Goal: Information Seeking & Learning: Learn about a topic

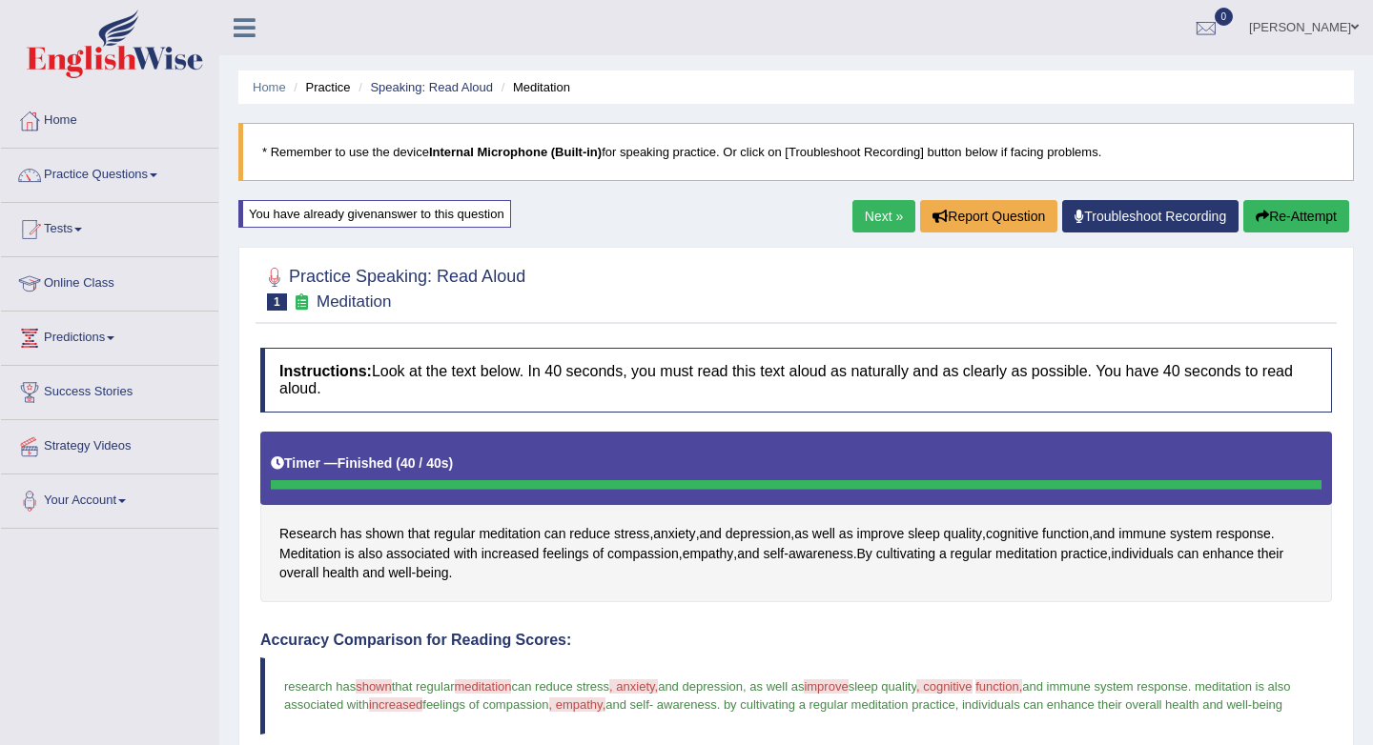
click at [1314, 220] on button "Re-Attempt" at bounding box center [1296, 216] width 106 height 32
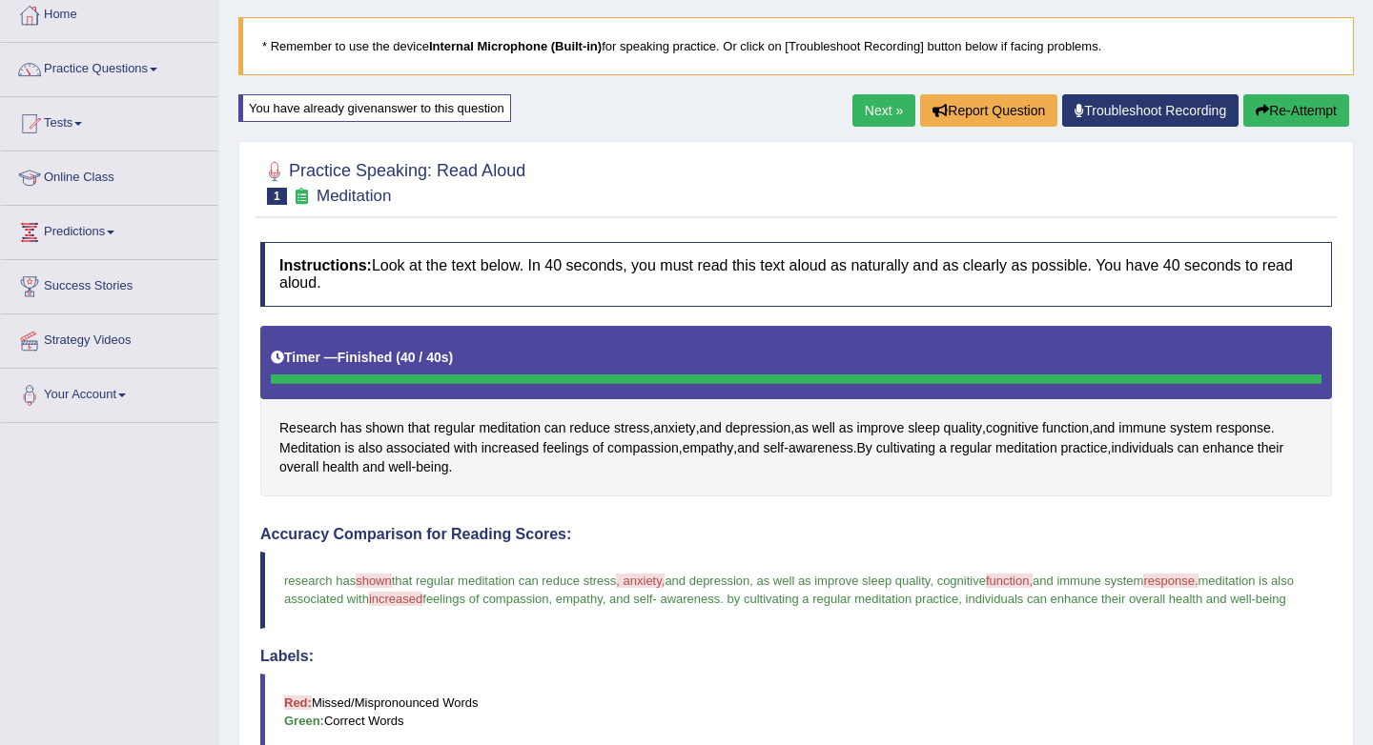
scroll to position [95, 0]
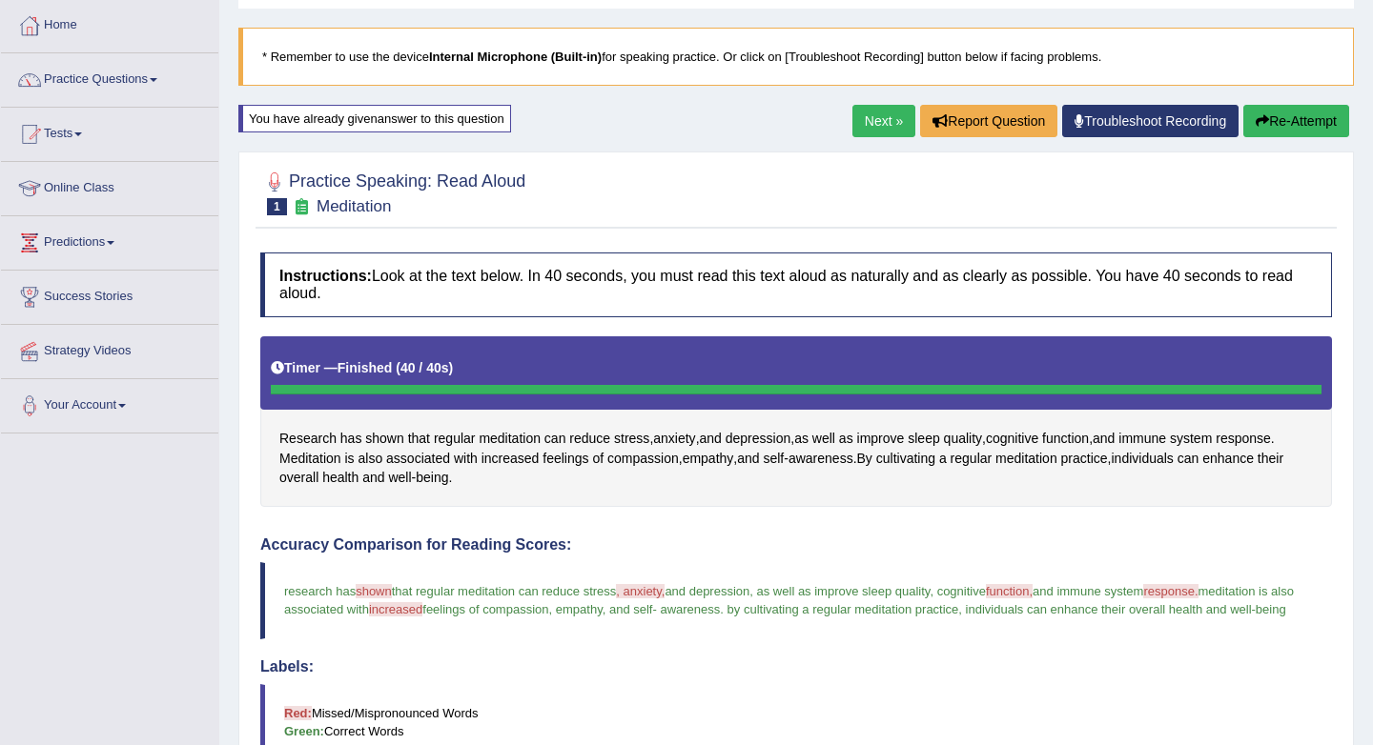
click at [885, 115] on link "Next »" at bounding box center [883, 121] width 63 height 32
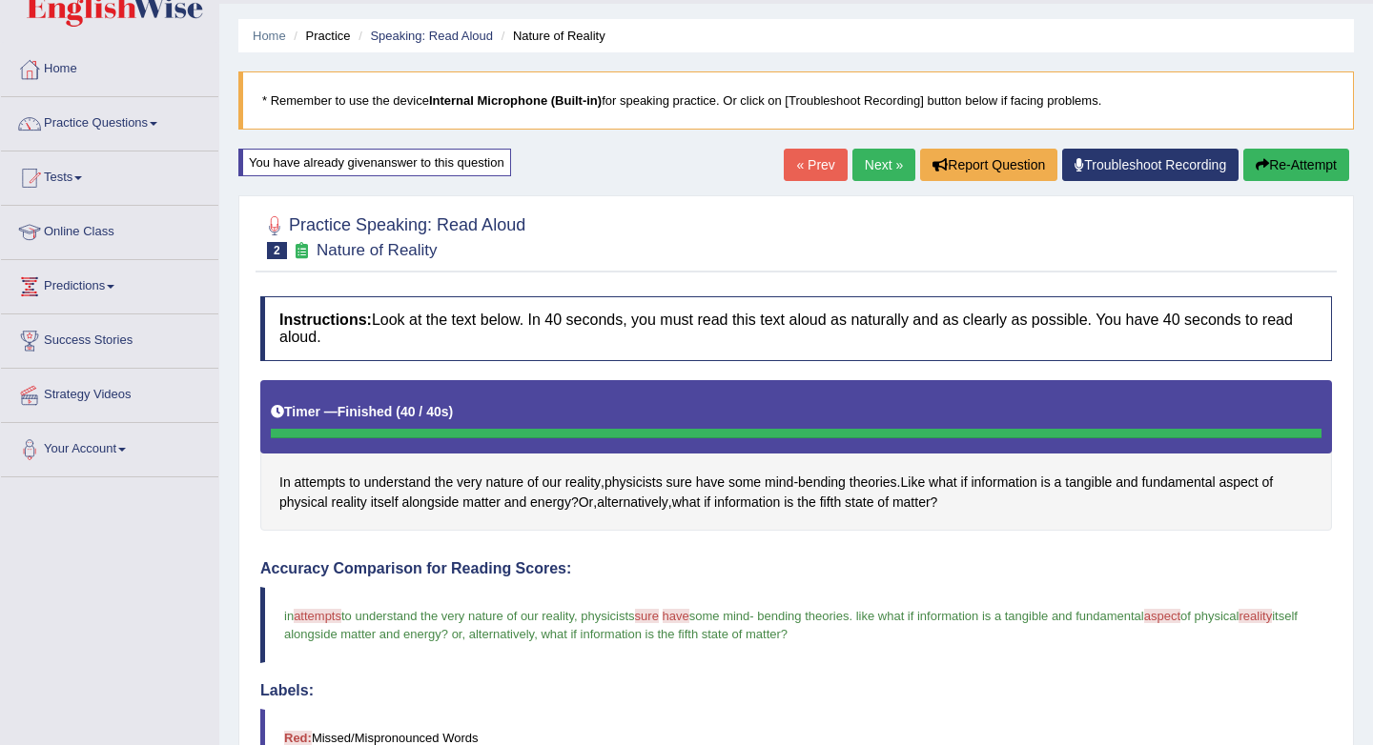
scroll to position [27, 0]
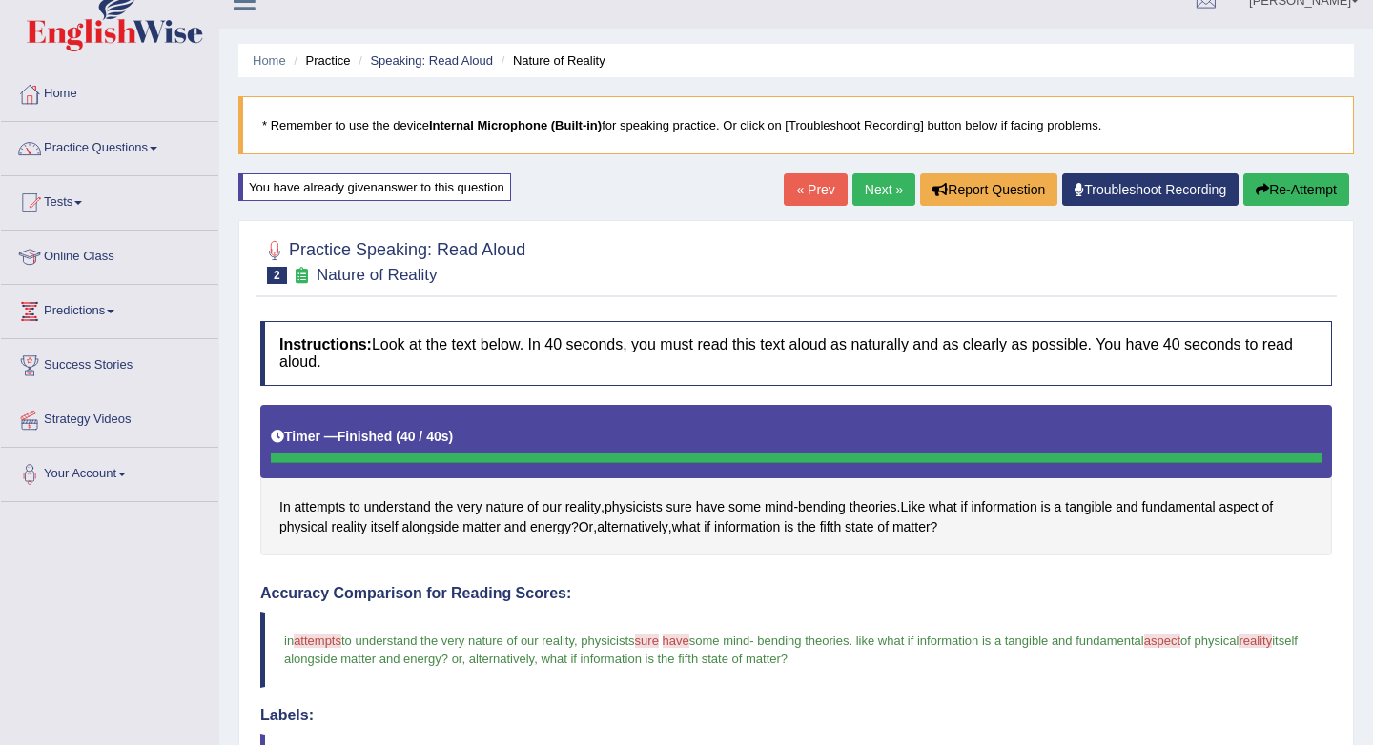
click at [862, 189] on link "Next »" at bounding box center [883, 189] width 63 height 32
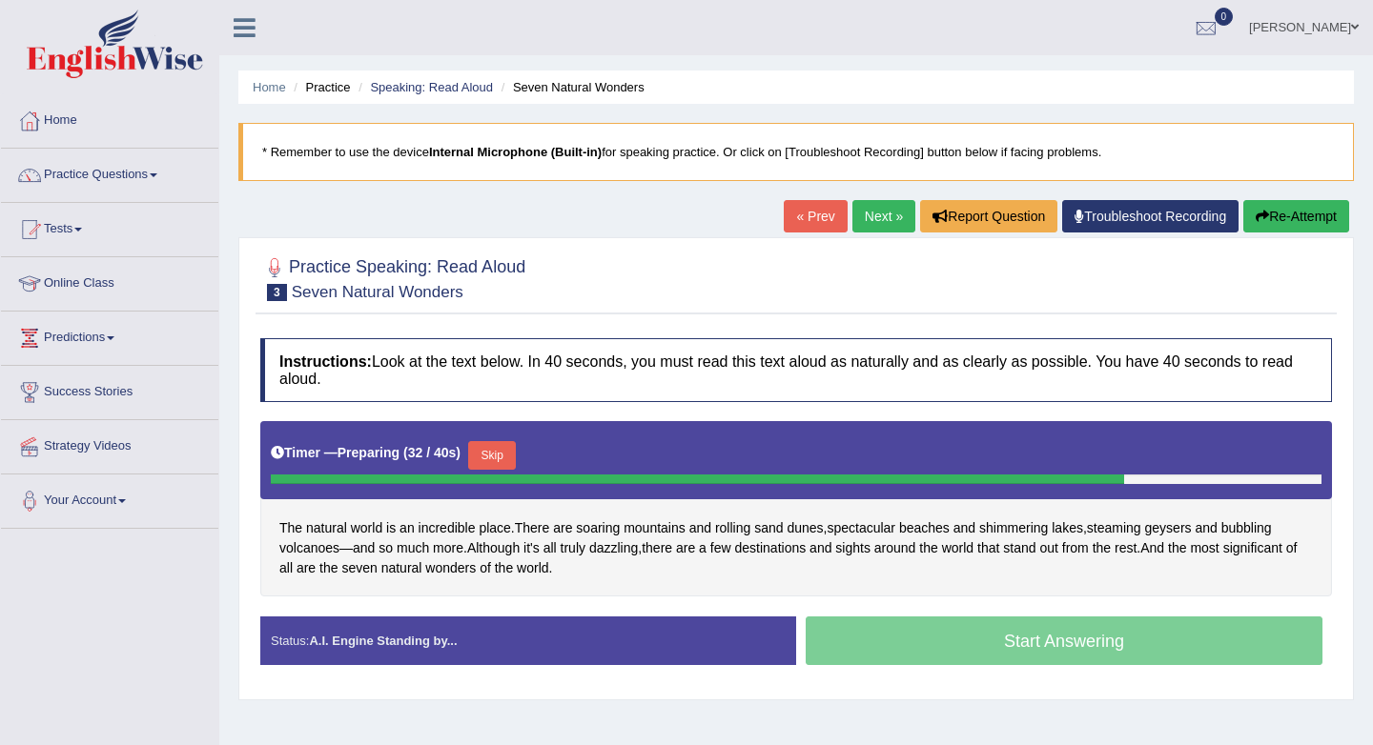
click at [492, 455] on button "Skip" at bounding box center [492, 455] width 48 height 29
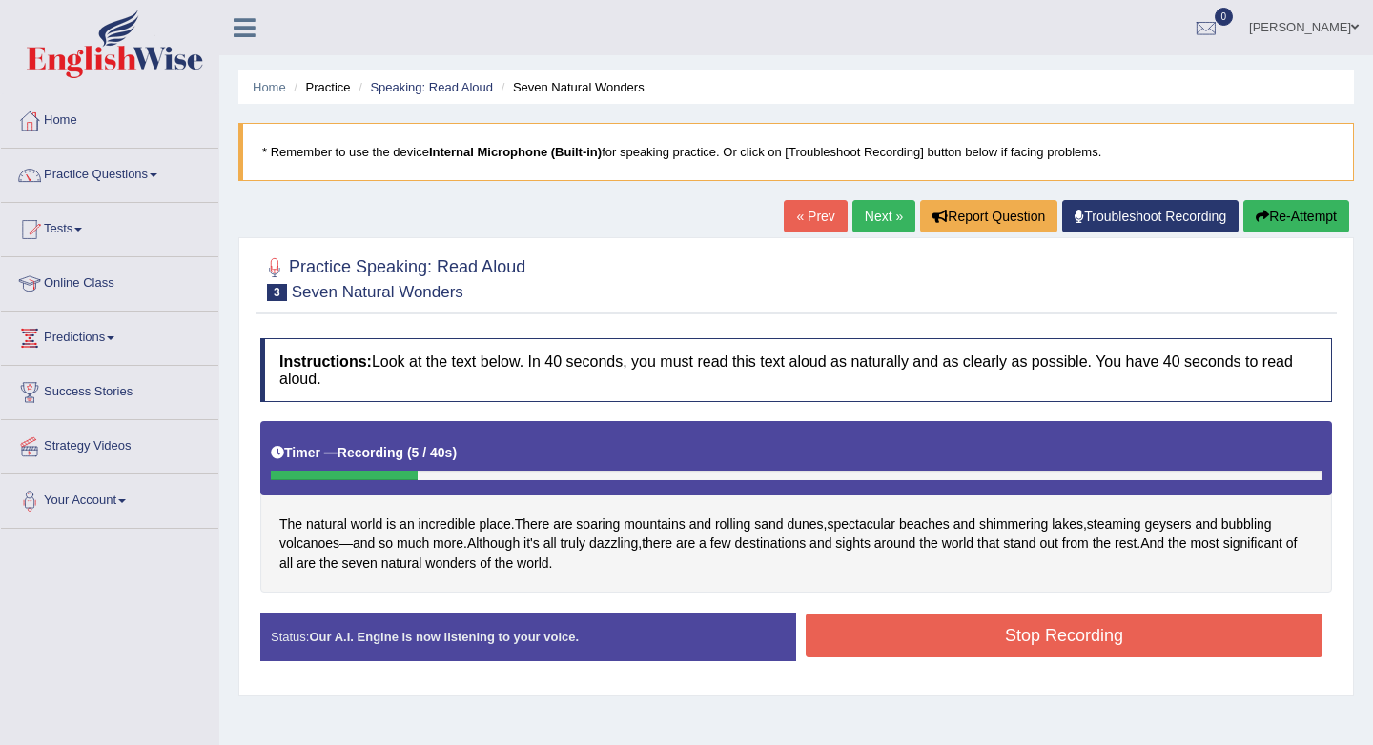
click at [813, 216] on link "« Prev" at bounding box center [814, 216] width 63 height 32
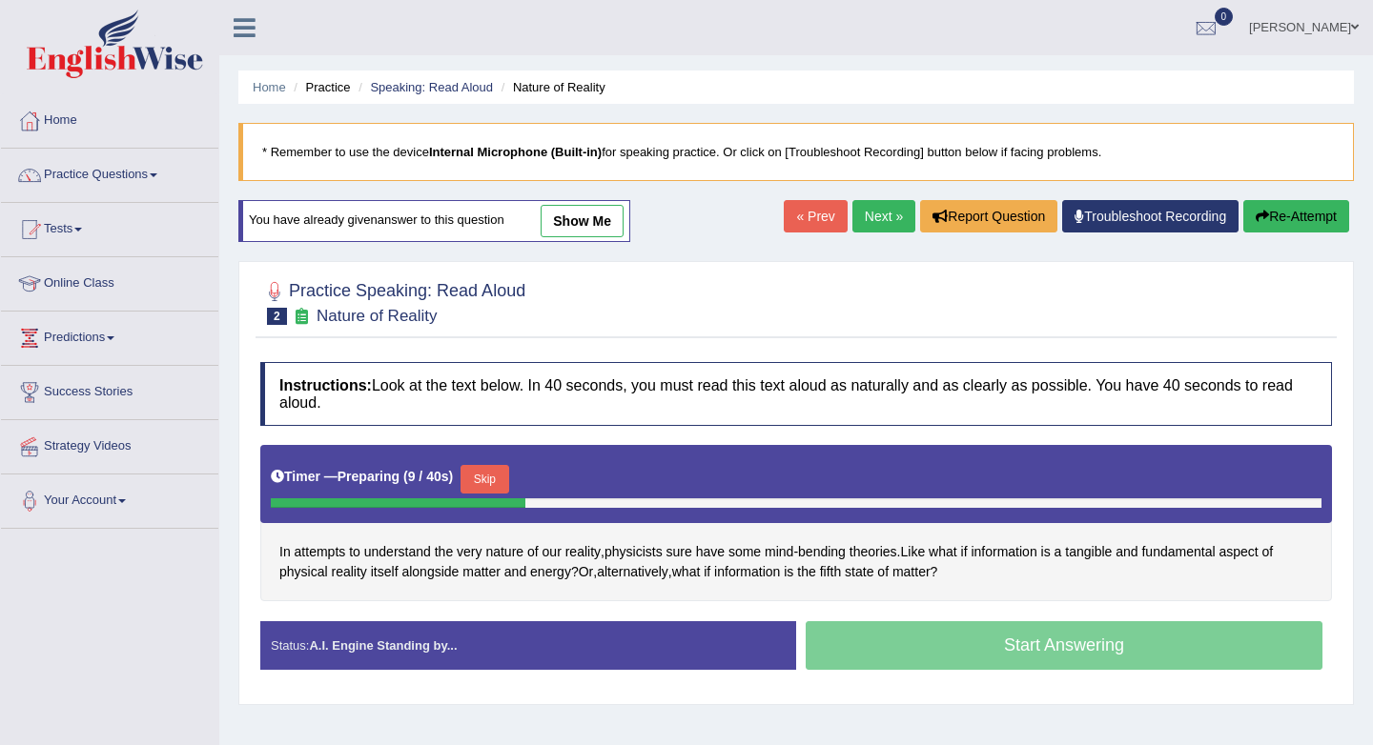
click at [870, 218] on link "Next »" at bounding box center [883, 216] width 63 height 32
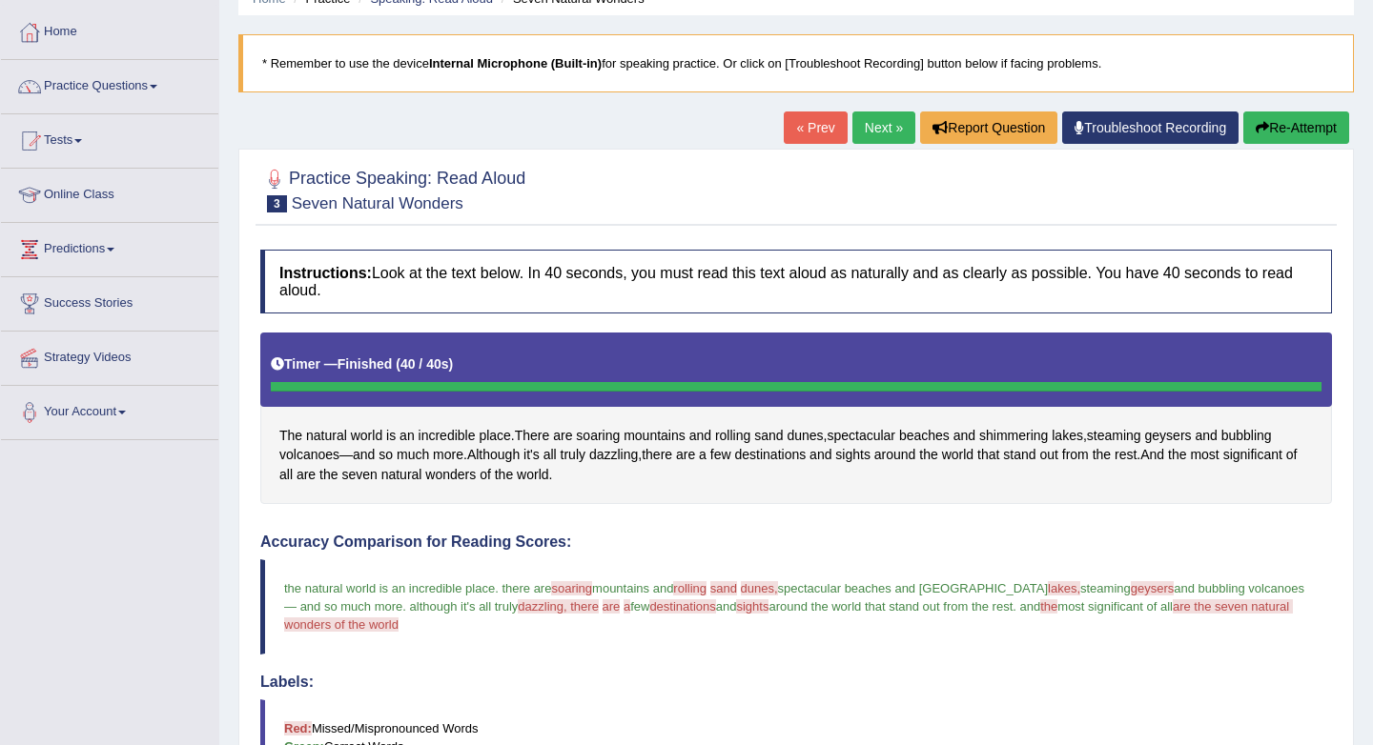
scroll to position [87, 0]
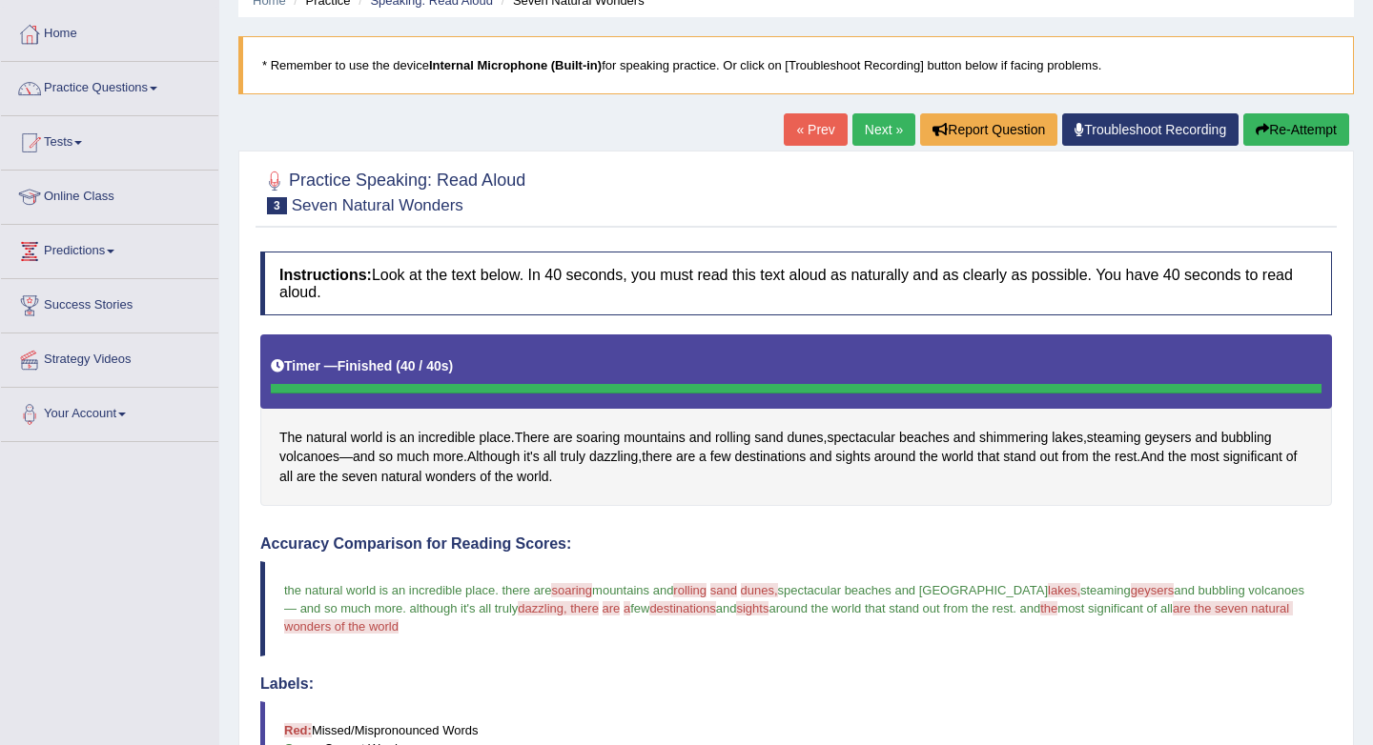
click at [864, 125] on link "Next »" at bounding box center [883, 129] width 63 height 32
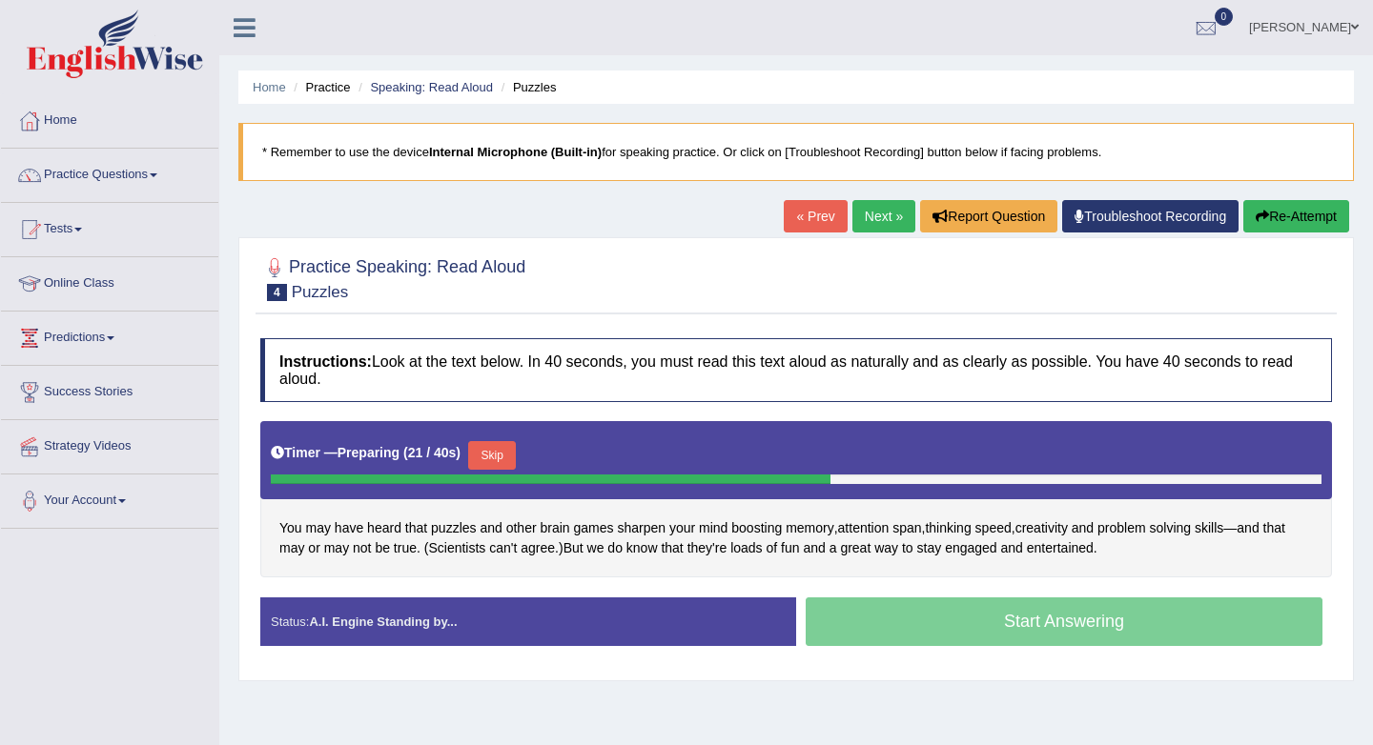
click at [808, 212] on link "« Prev" at bounding box center [814, 216] width 63 height 32
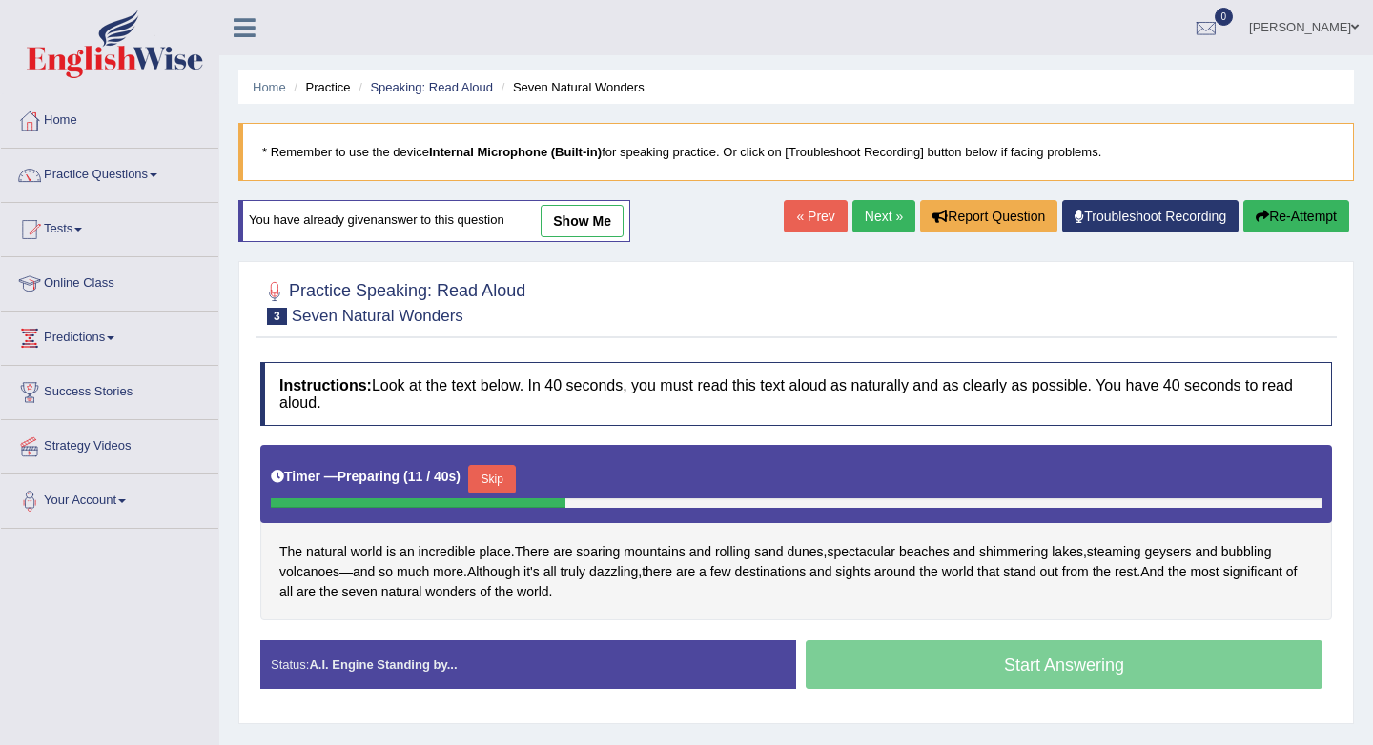
click at [878, 215] on link "Next »" at bounding box center [883, 216] width 63 height 32
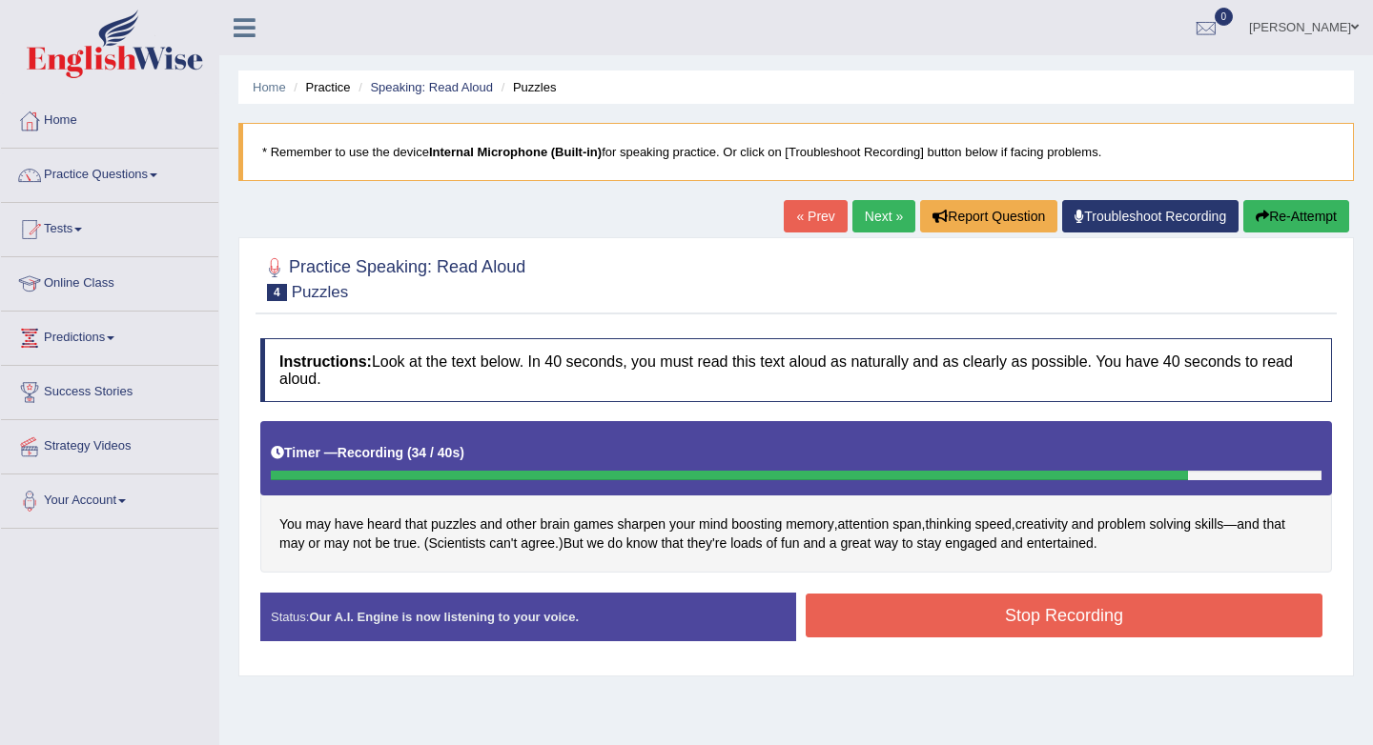
click at [1155, 611] on button "Stop Recording" at bounding box center [1063, 616] width 517 height 44
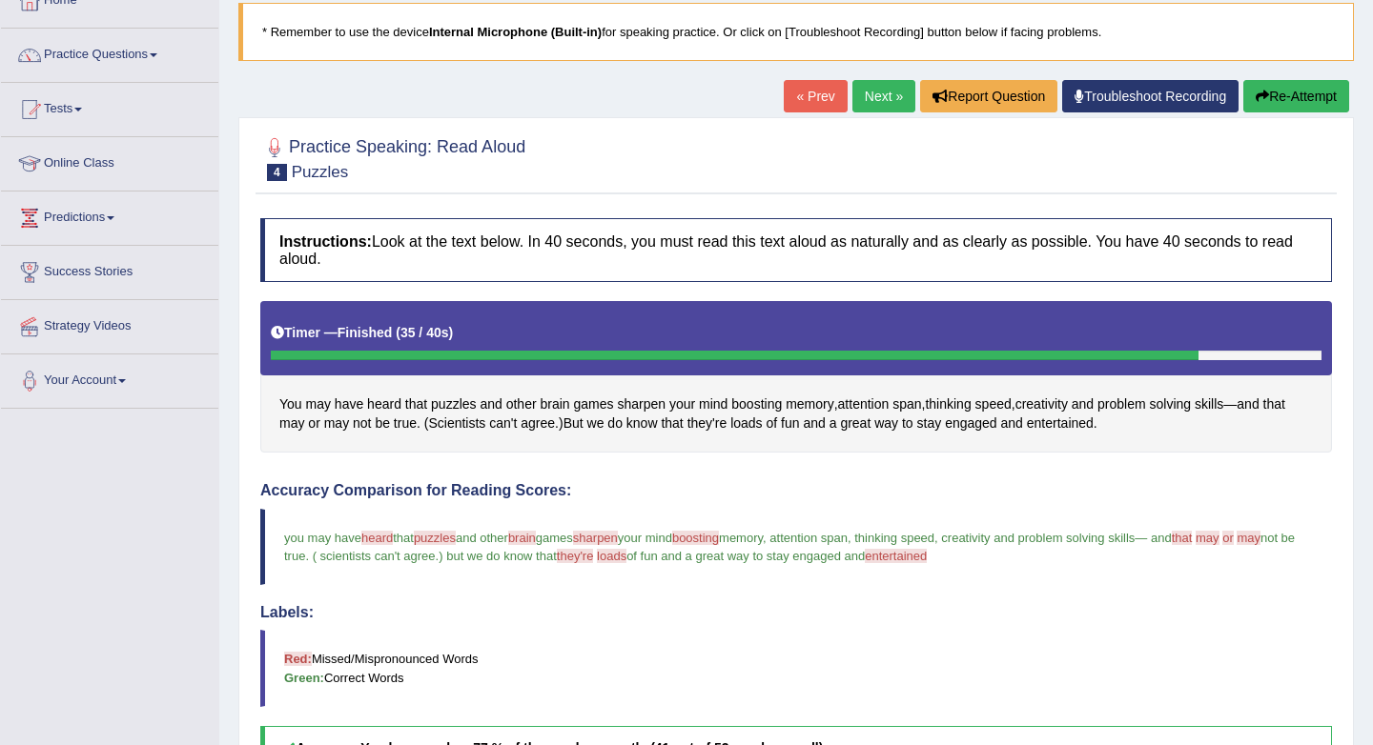
scroll to position [119, 0]
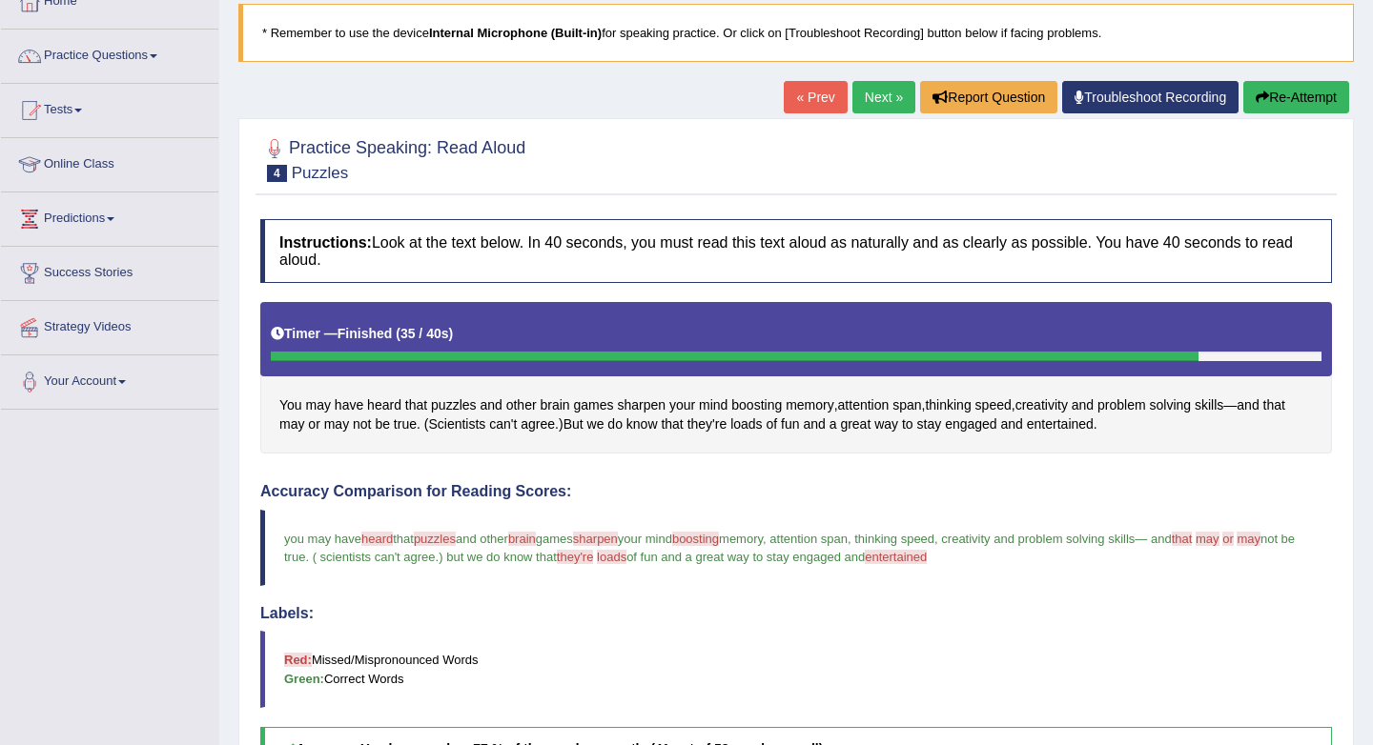
click at [880, 96] on link "Next »" at bounding box center [883, 97] width 63 height 32
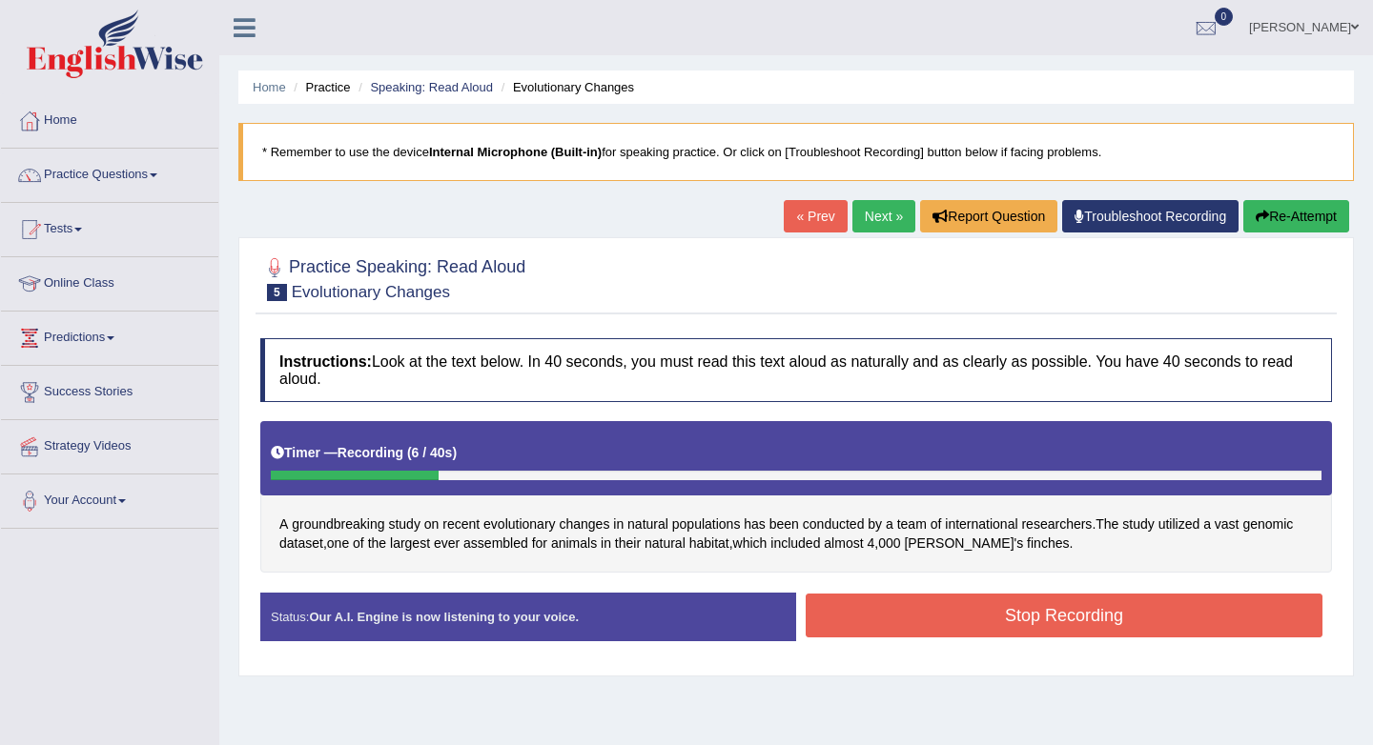
click at [816, 211] on link "« Prev" at bounding box center [814, 216] width 63 height 32
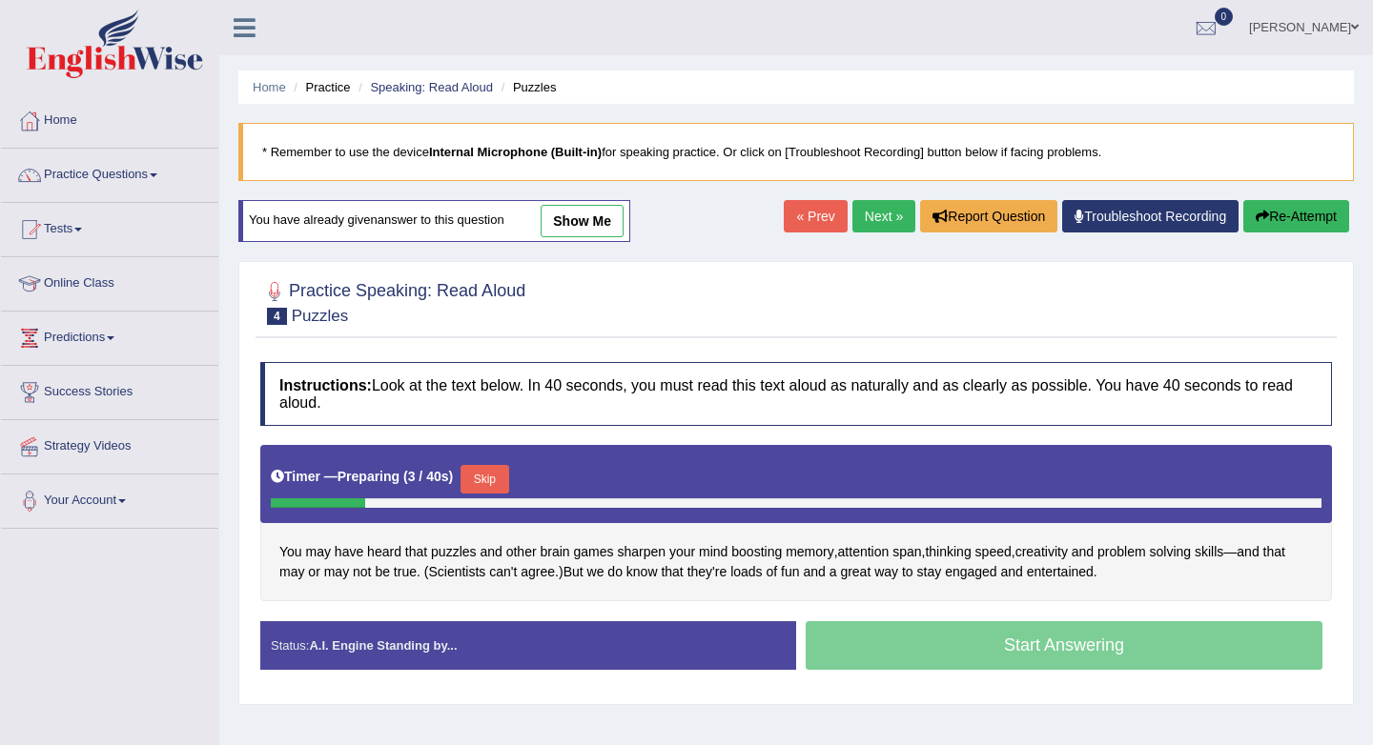
click at [879, 209] on link "Next »" at bounding box center [883, 216] width 63 height 32
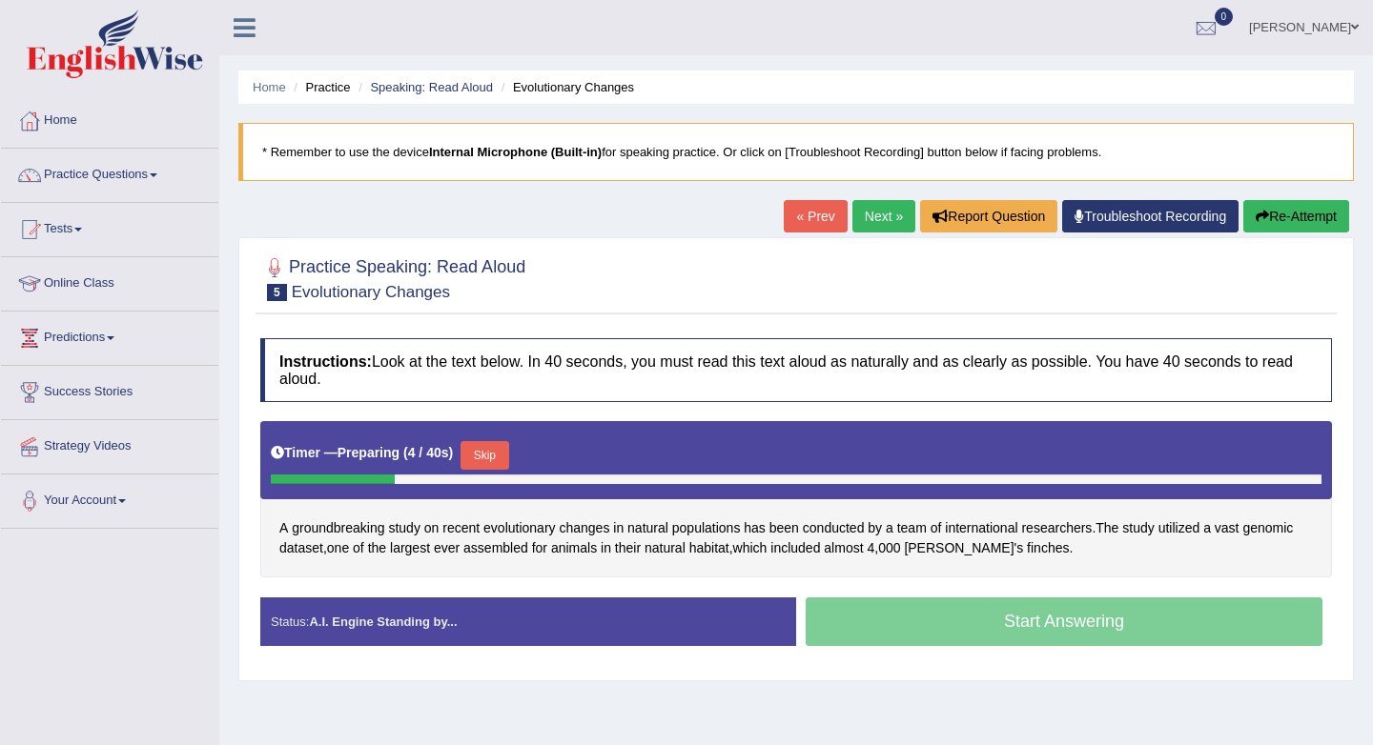
click at [489, 458] on button "Skip" at bounding box center [484, 455] width 48 height 29
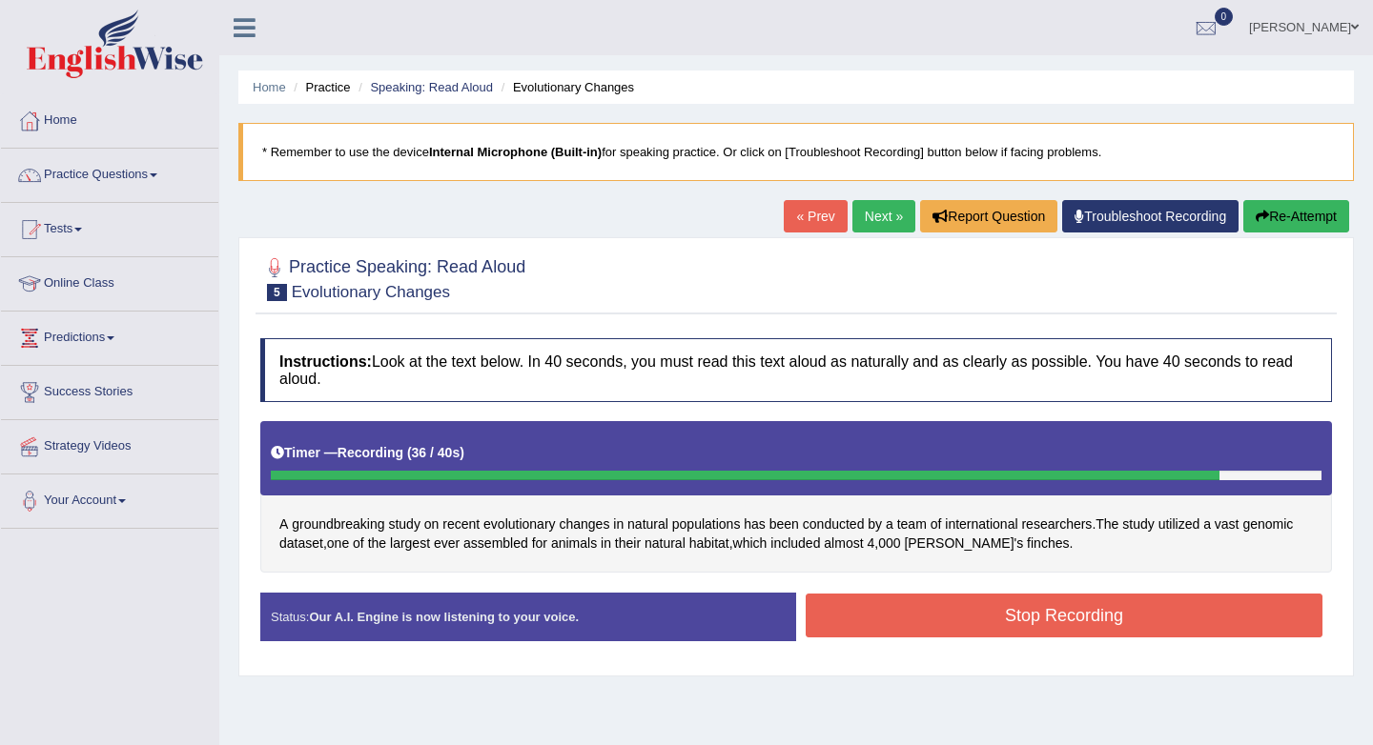
click at [1076, 624] on button "Stop Recording" at bounding box center [1063, 616] width 517 height 44
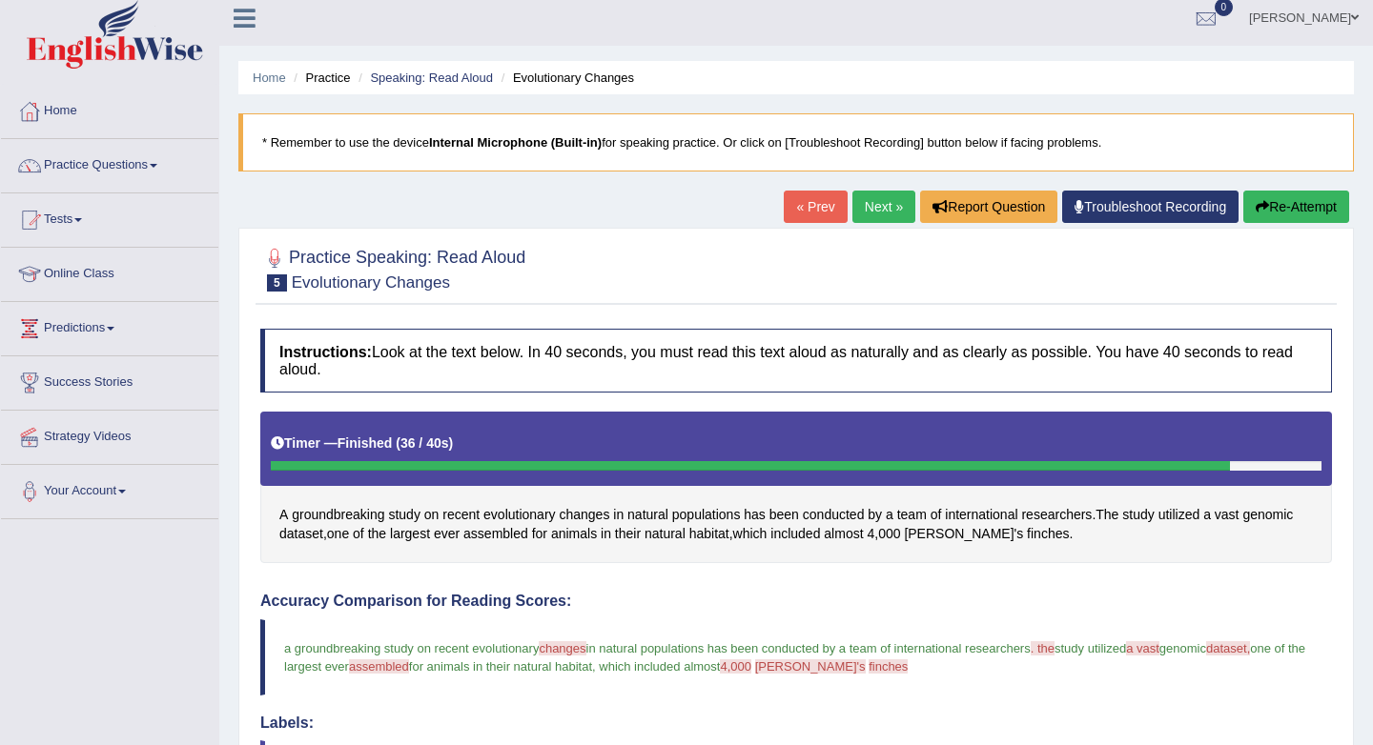
scroll to position [7, 0]
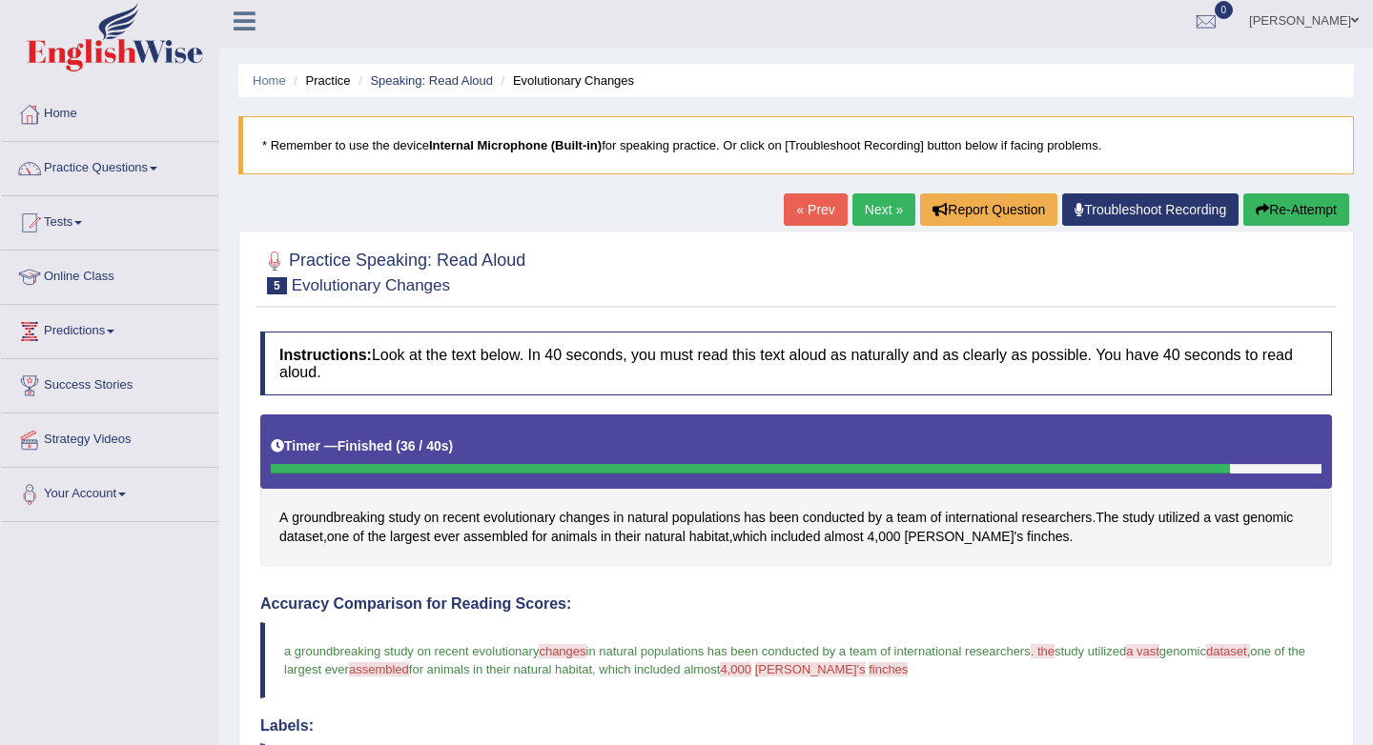
click at [866, 211] on link "Next »" at bounding box center [883, 209] width 63 height 32
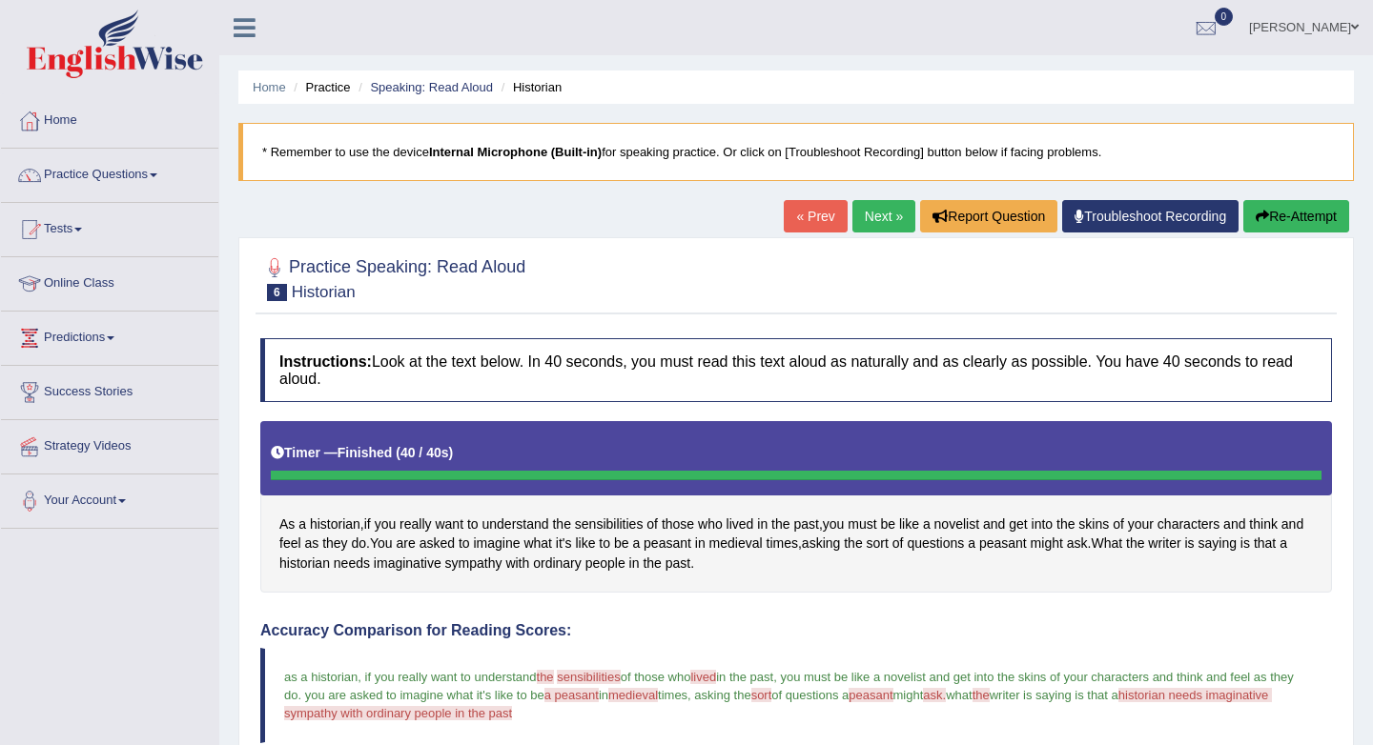
scroll to position [6, 0]
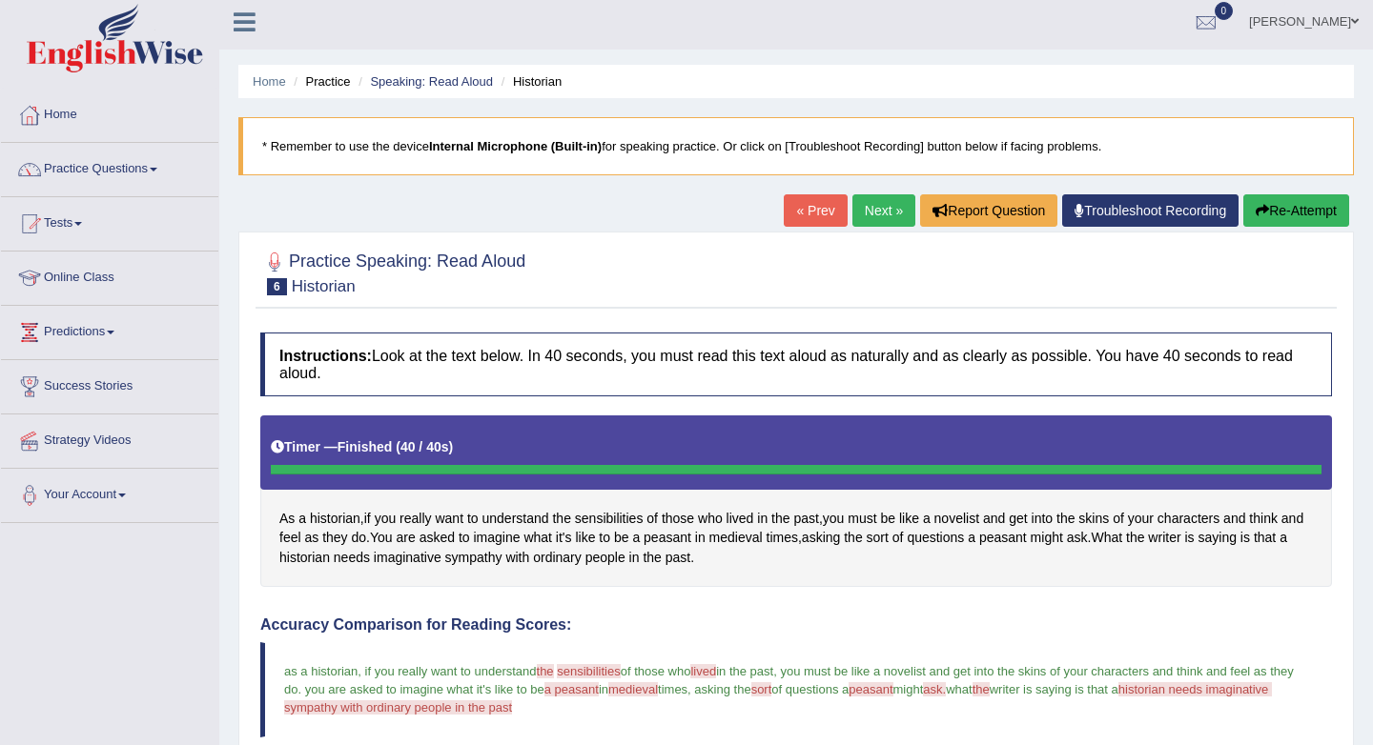
click at [859, 214] on link "Next »" at bounding box center [883, 210] width 63 height 32
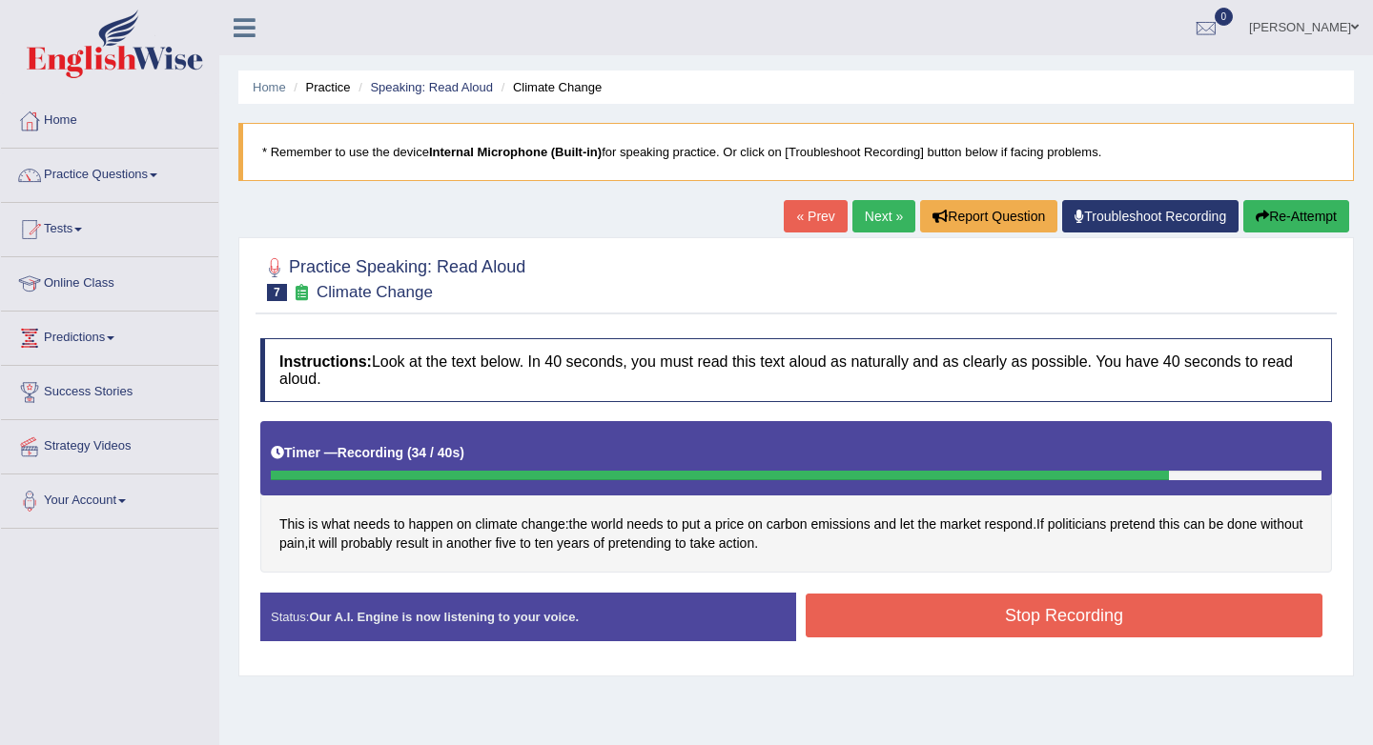
click at [1009, 610] on button "Stop Recording" at bounding box center [1063, 616] width 517 height 44
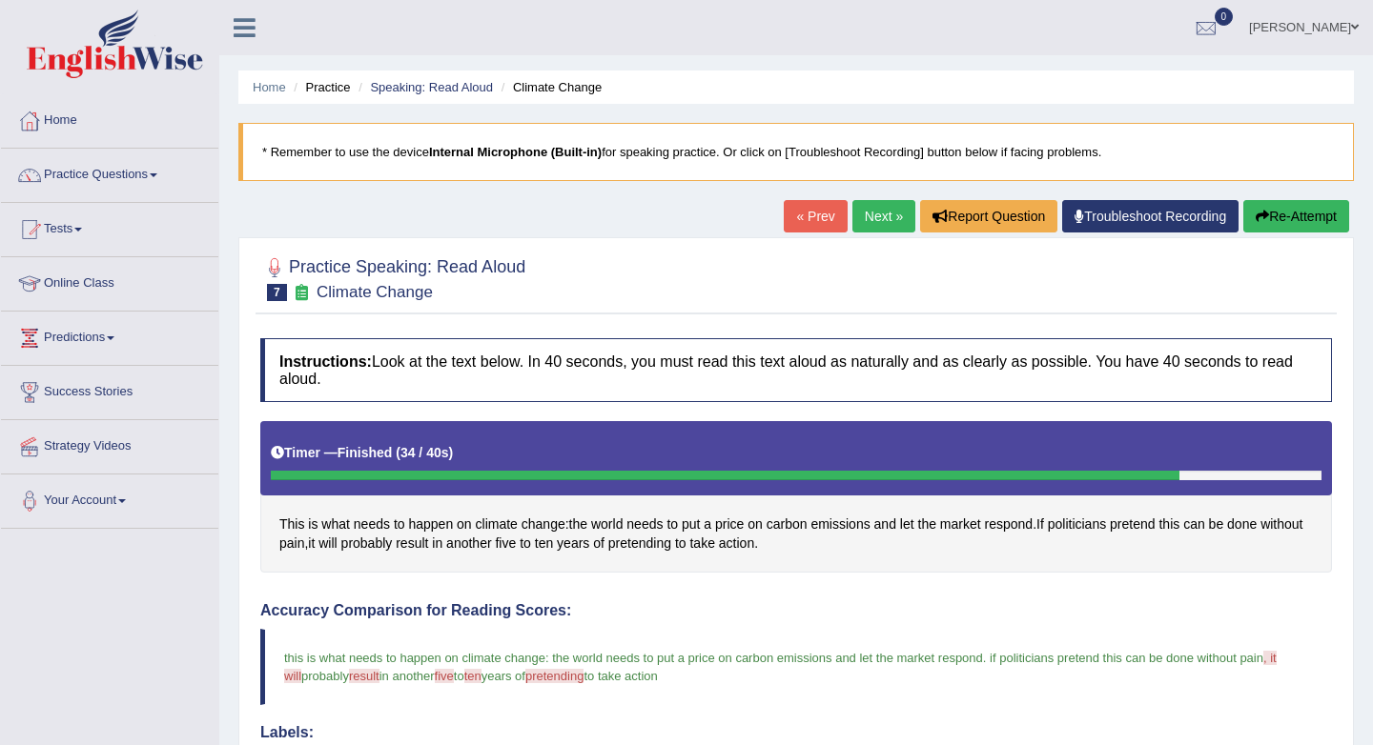
click at [1291, 208] on button "Re-Attempt" at bounding box center [1296, 216] width 106 height 32
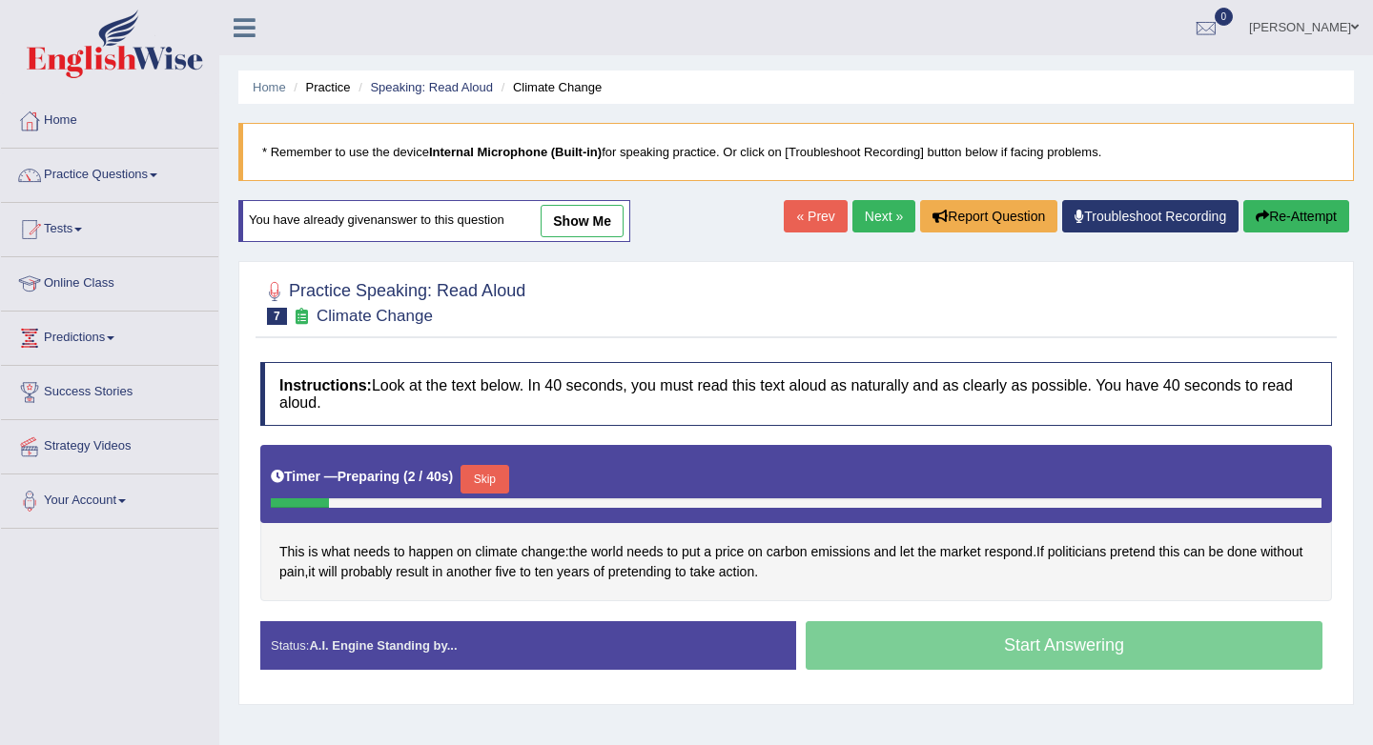
click at [491, 476] on button "Skip" at bounding box center [484, 479] width 48 height 29
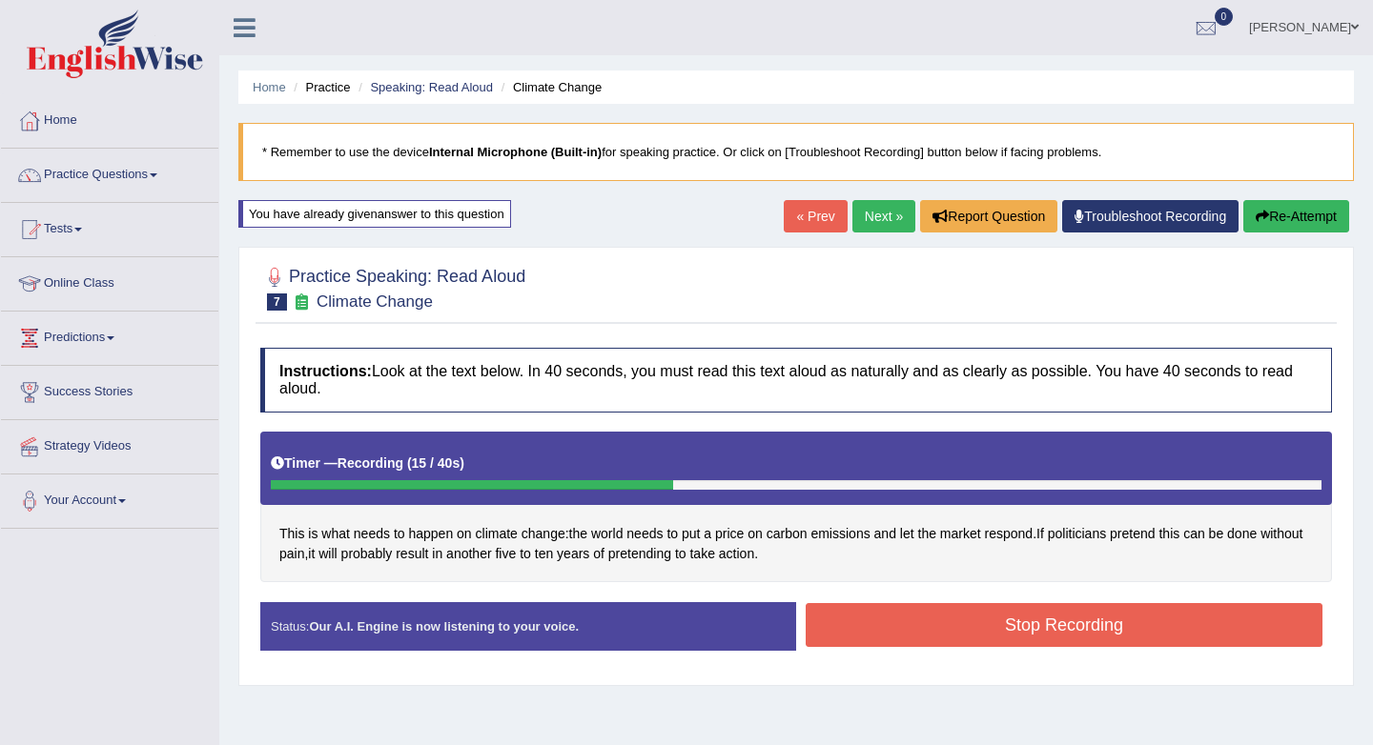
click at [1296, 206] on button "Re-Attempt" at bounding box center [1296, 216] width 106 height 32
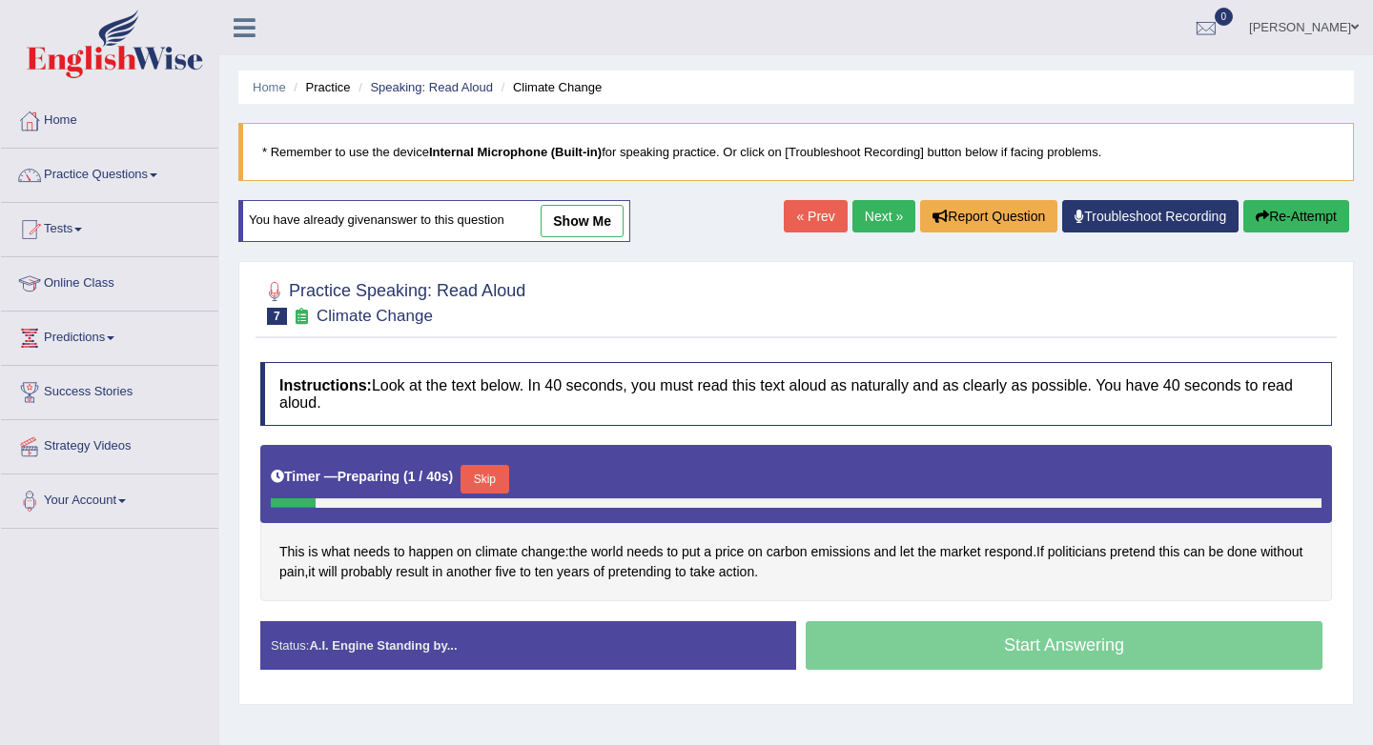
click at [493, 478] on button "Skip" at bounding box center [484, 479] width 48 height 29
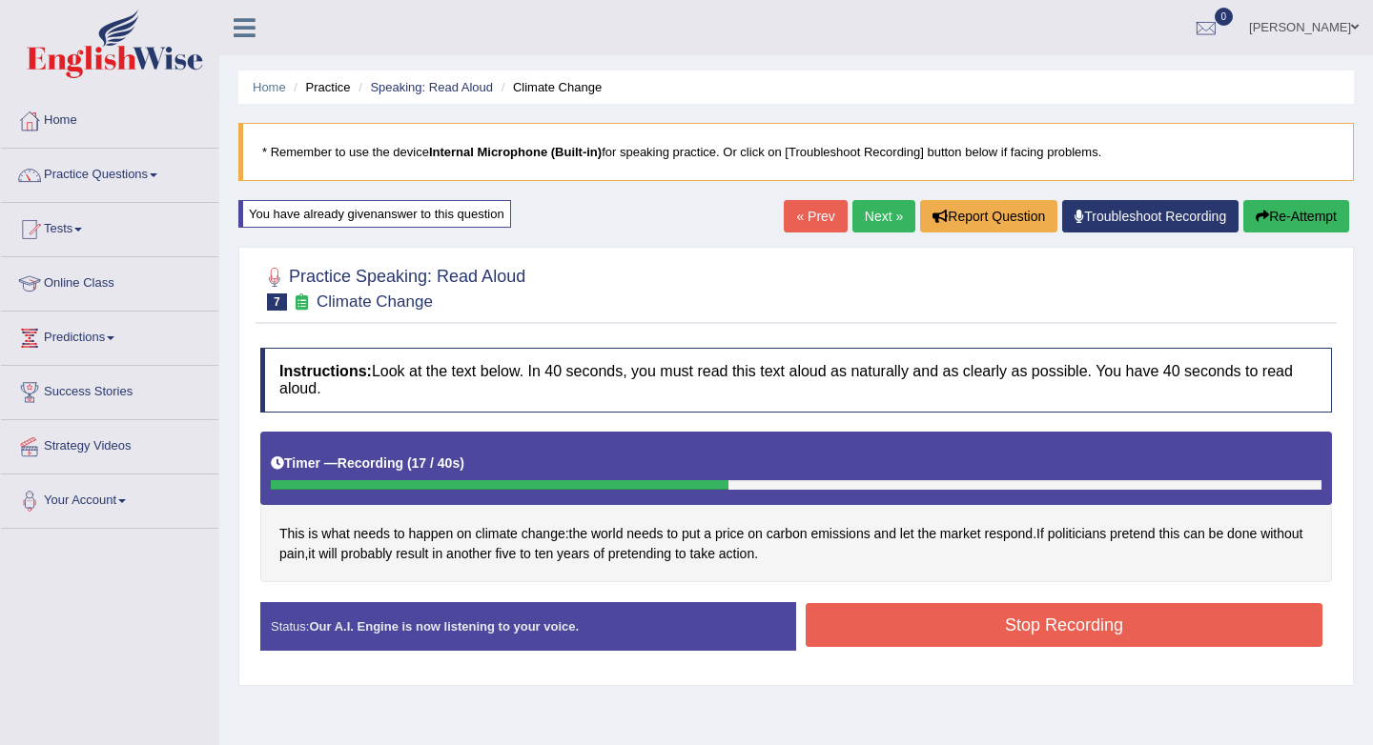
click at [919, 628] on button "Stop Recording" at bounding box center [1063, 625] width 517 height 44
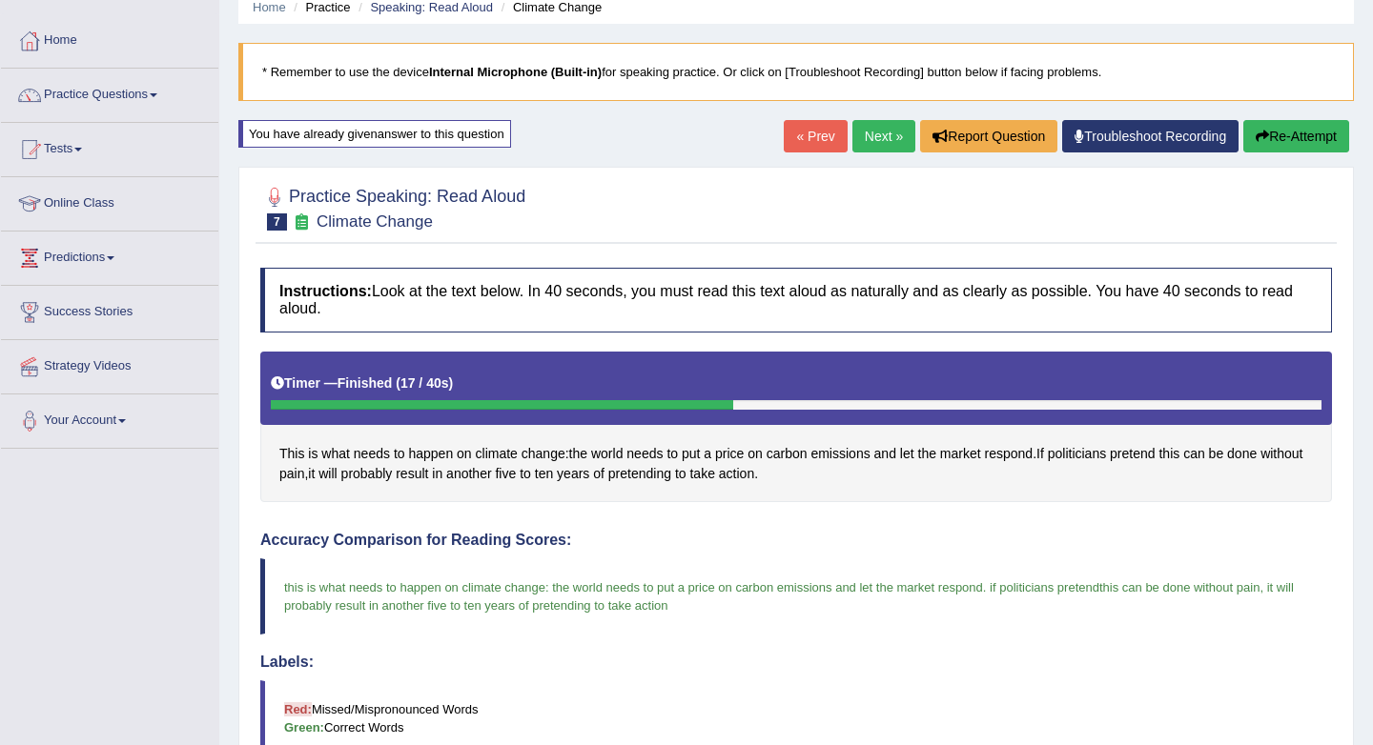
scroll to position [74, 0]
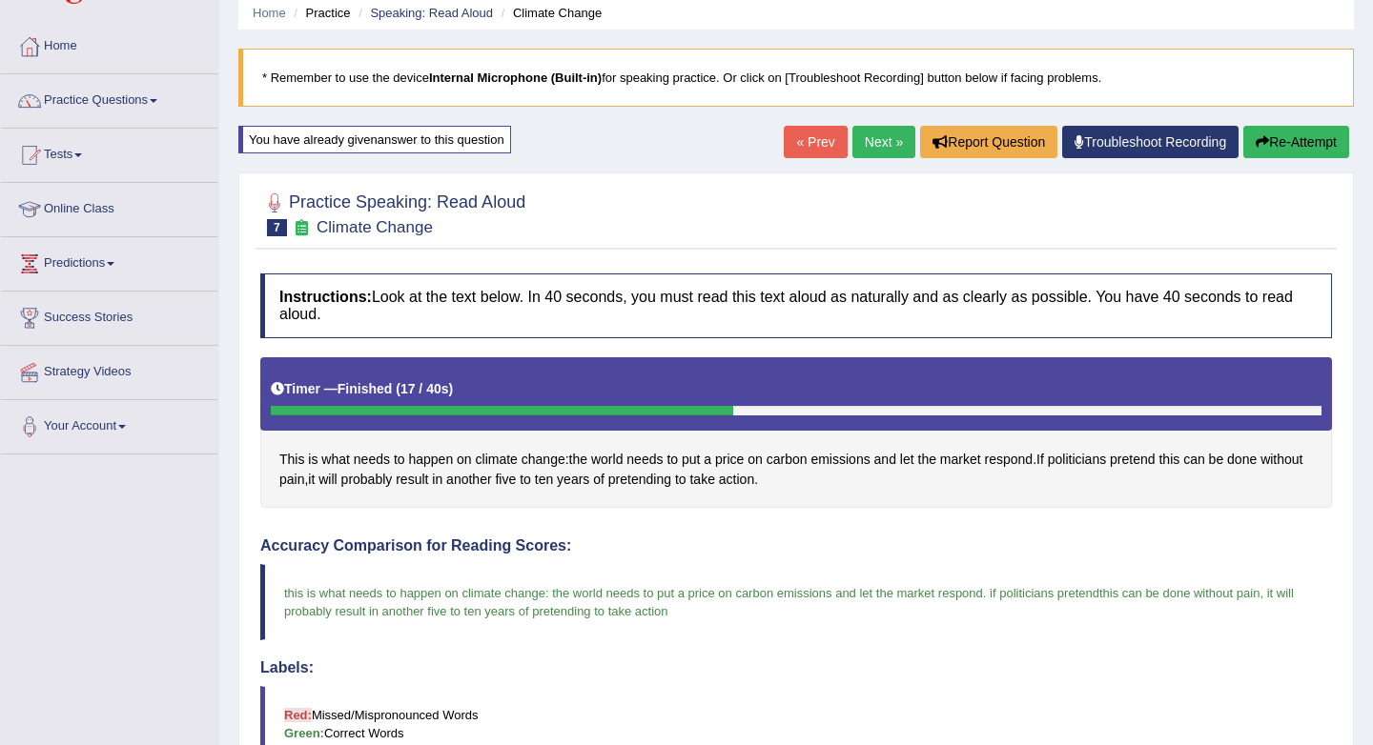
click at [871, 144] on link "Next »" at bounding box center [883, 142] width 63 height 32
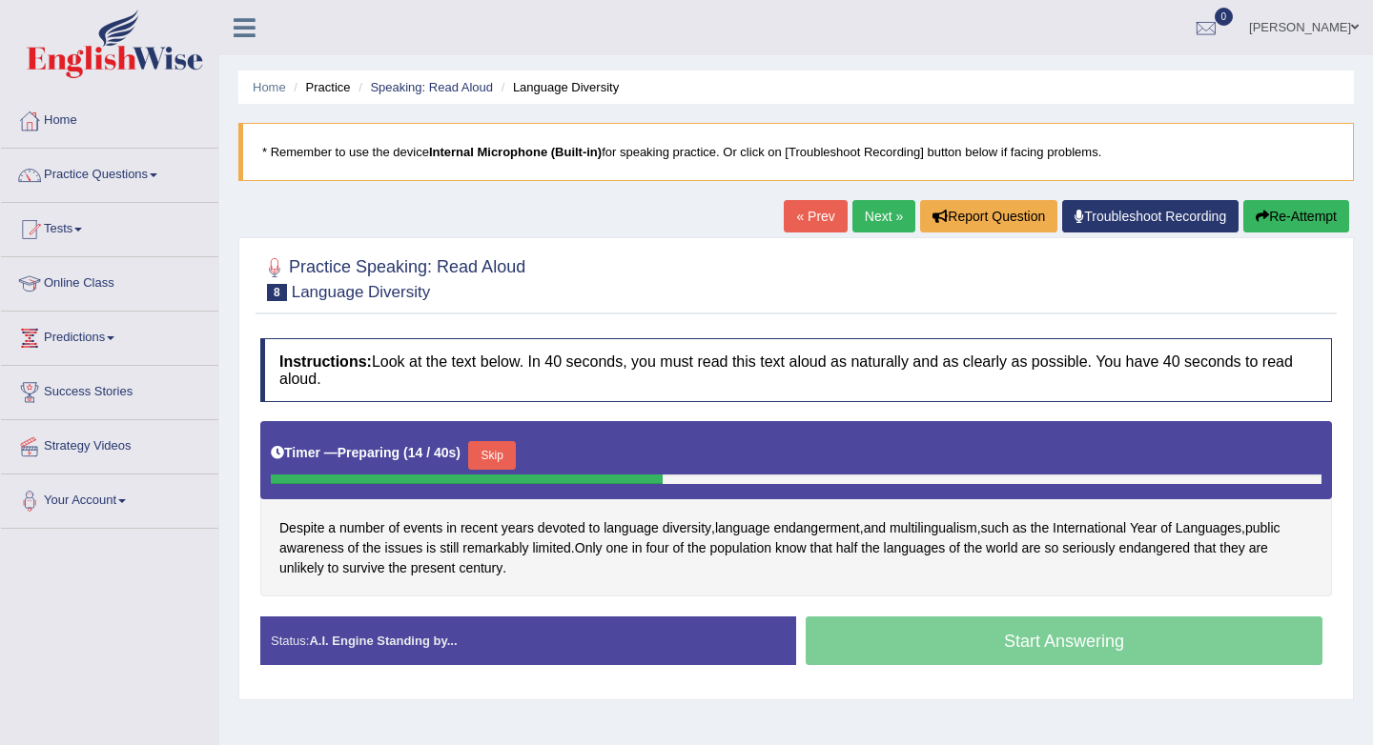
click at [818, 214] on link "« Prev" at bounding box center [814, 216] width 63 height 32
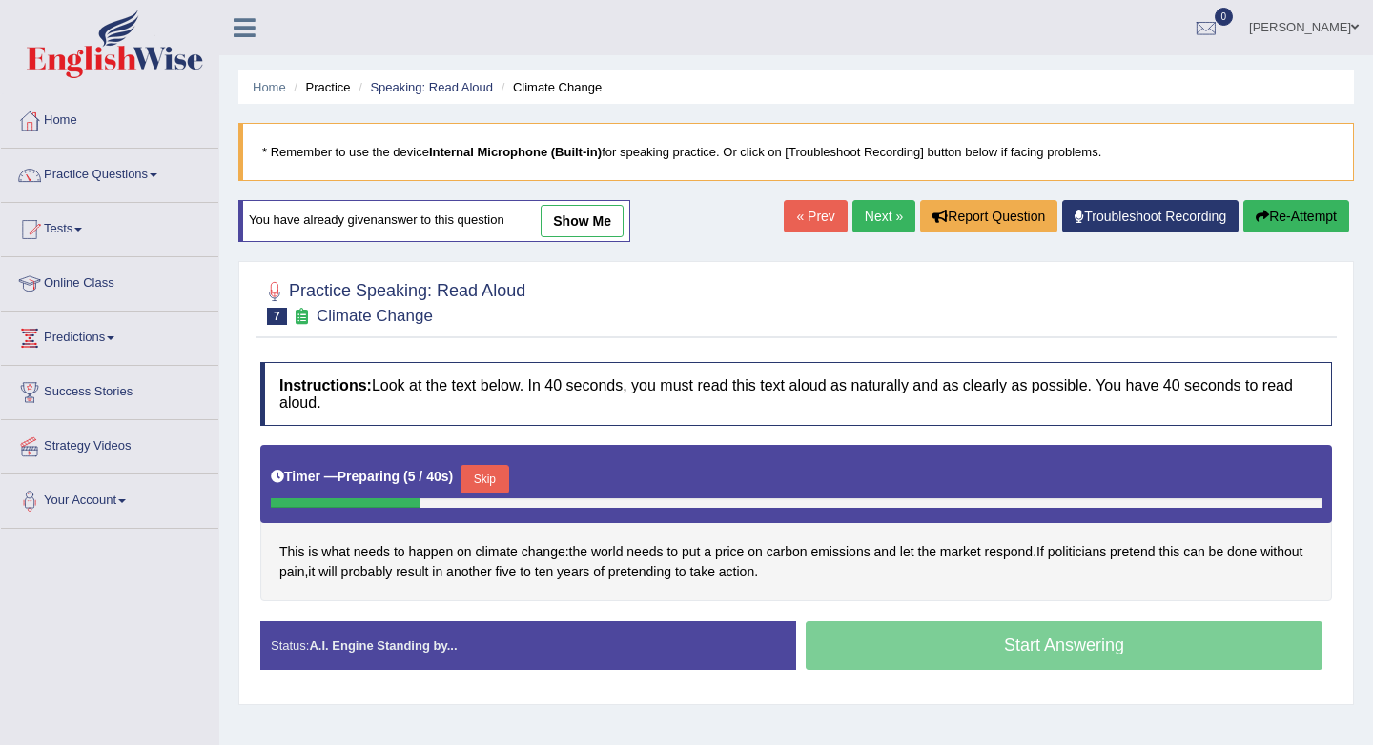
click at [478, 478] on button "Skip" at bounding box center [484, 479] width 48 height 29
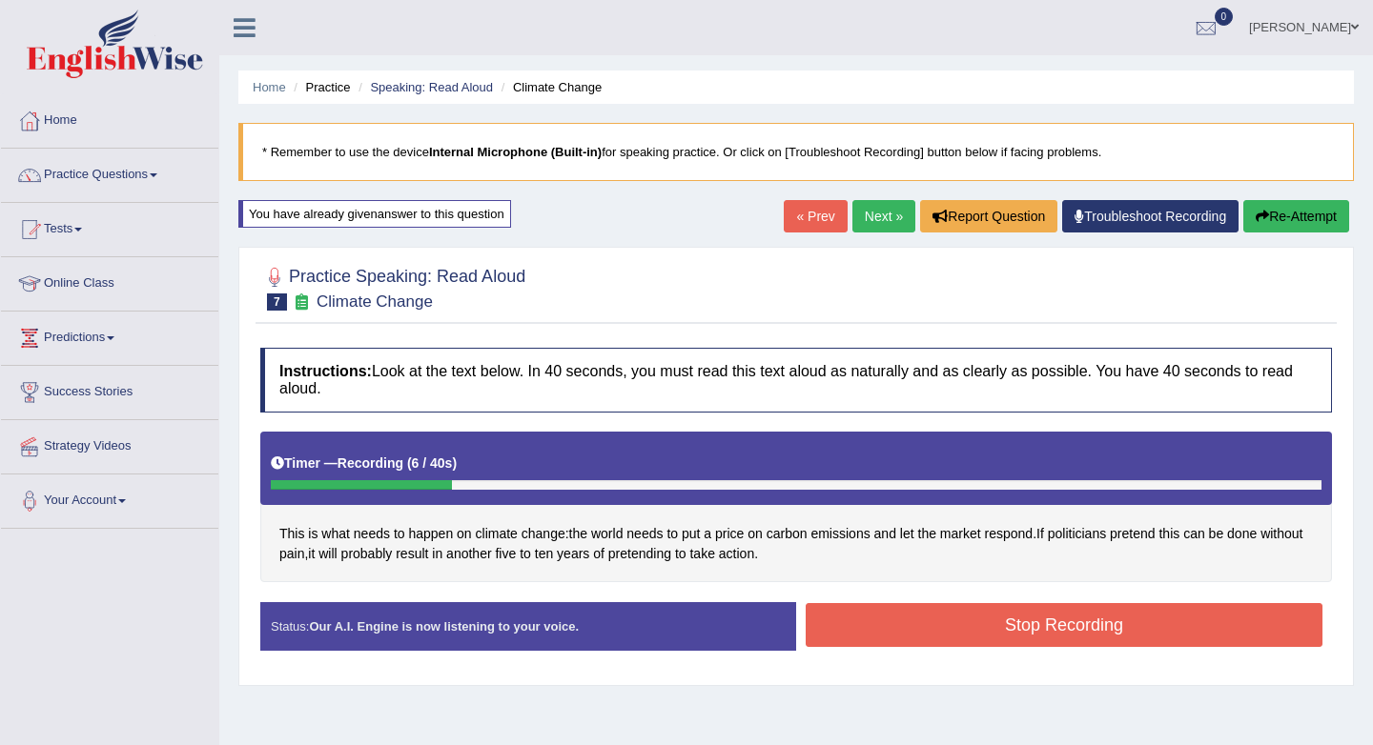
click at [792, 217] on link "« Prev" at bounding box center [814, 216] width 63 height 32
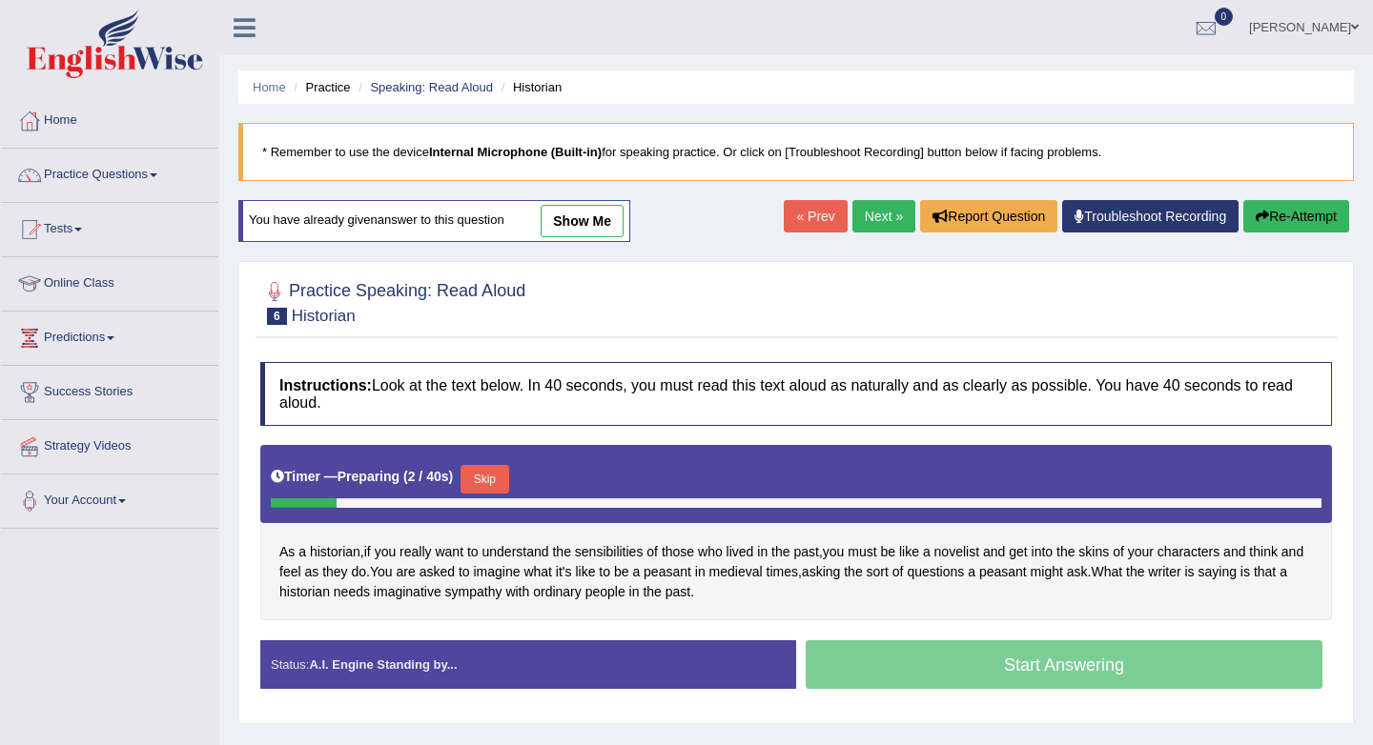
click at [885, 215] on link "Next »" at bounding box center [883, 216] width 63 height 32
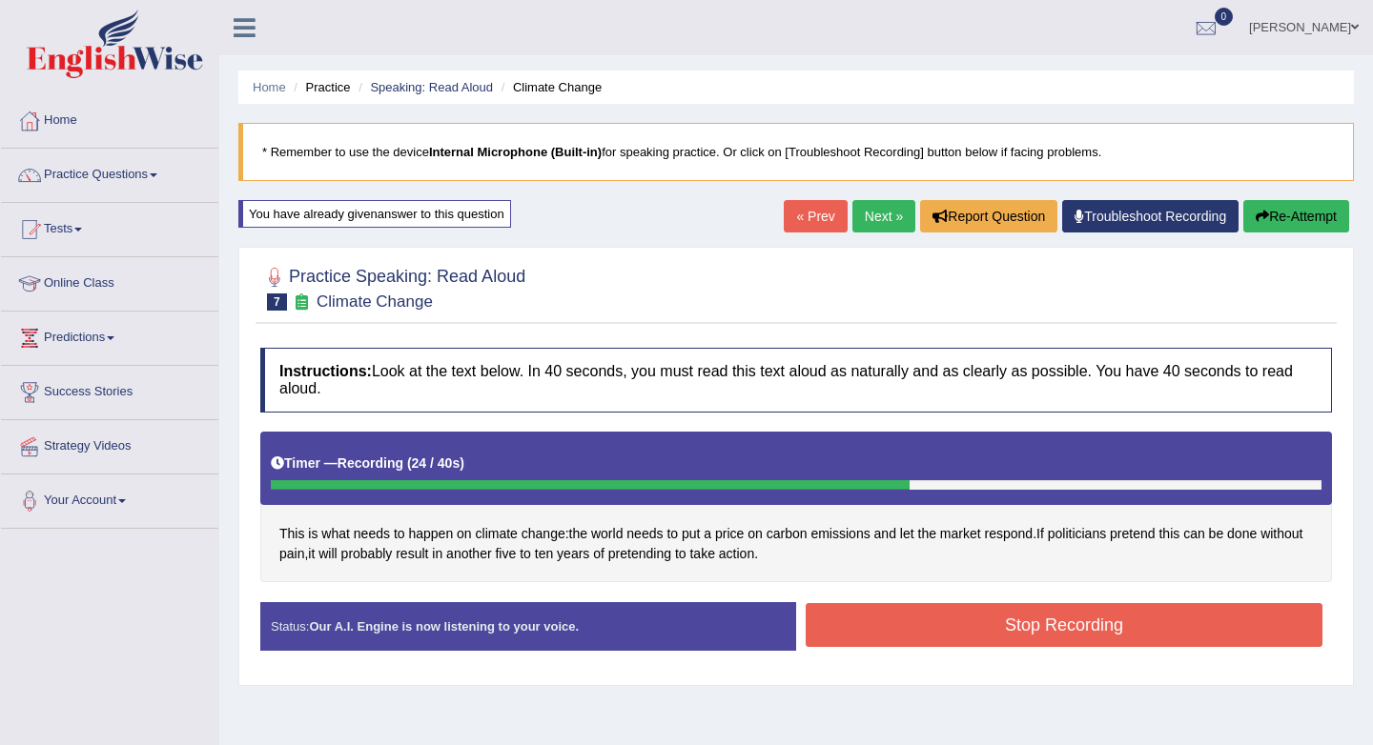
click at [892, 612] on button "Stop Recording" at bounding box center [1063, 625] width 517 height 44
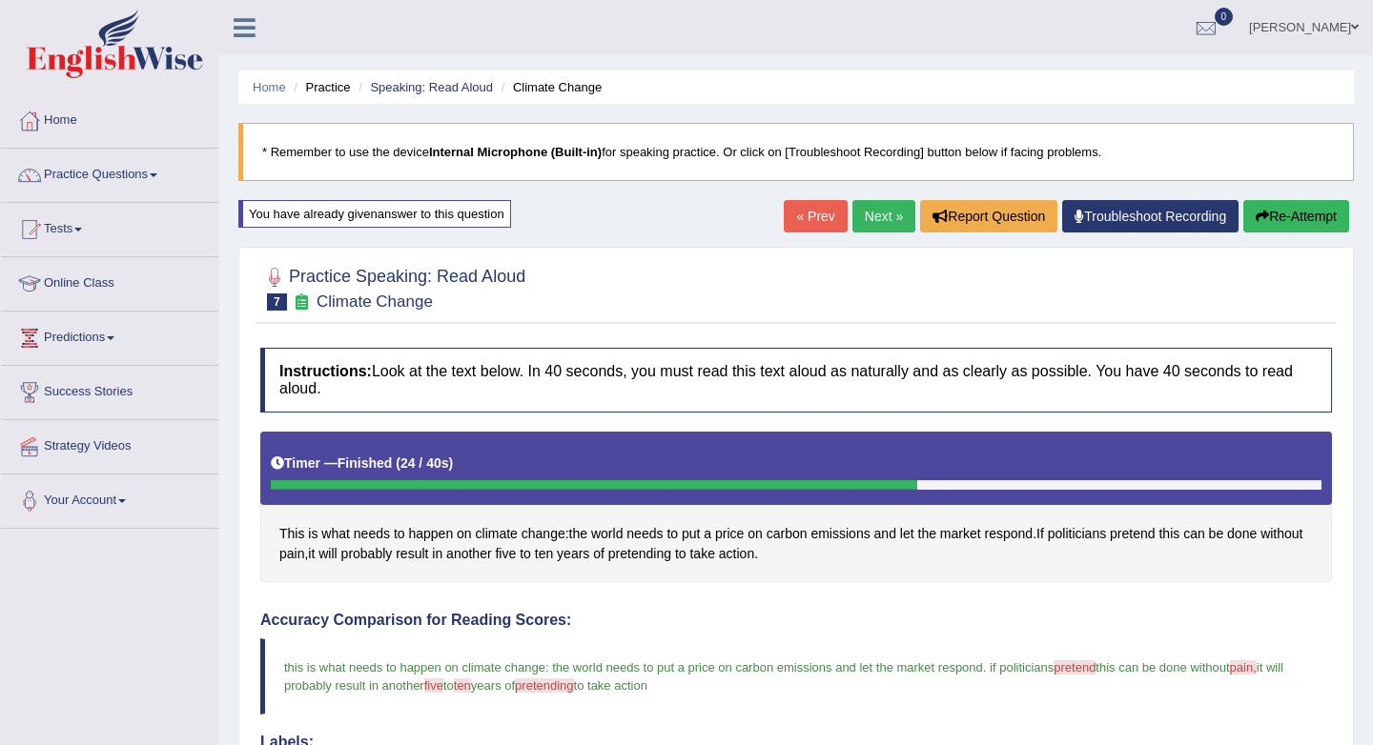
click at [862, 222] on link "Next »" at bounding box center [883, 216] width 63 height 32
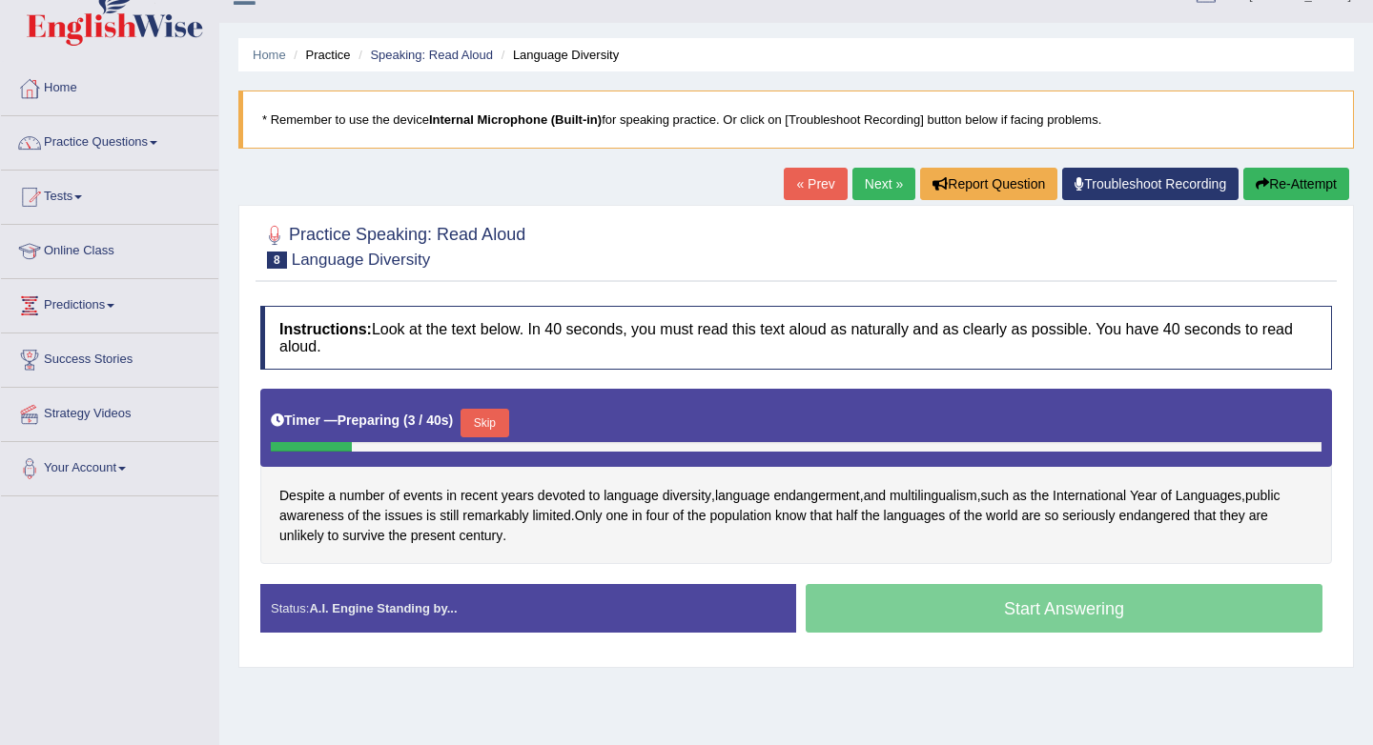
click at [867, 183] on link "Next »" at bounding box center [883, 184] width 63 height 32
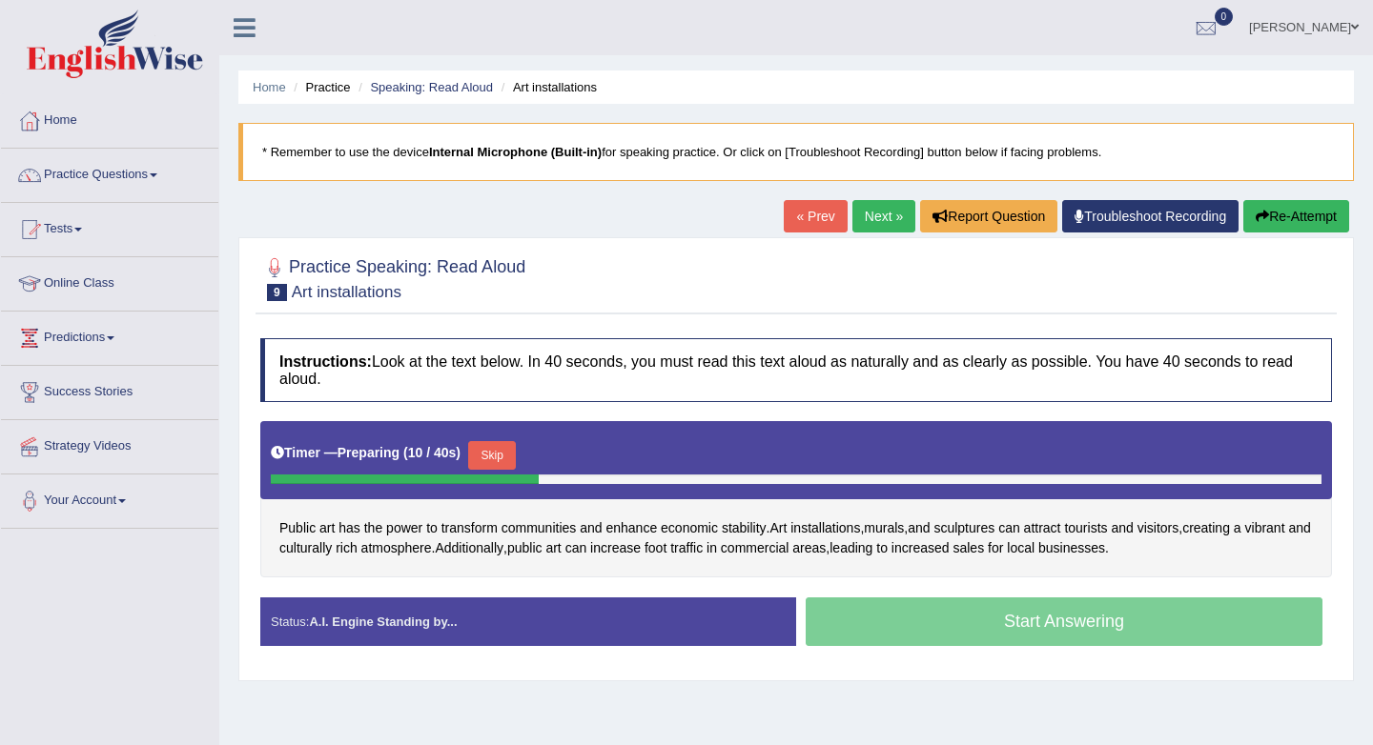
click at [812, 209] on link "« Prev" at bounding box center [814, 216] width 63 height 32
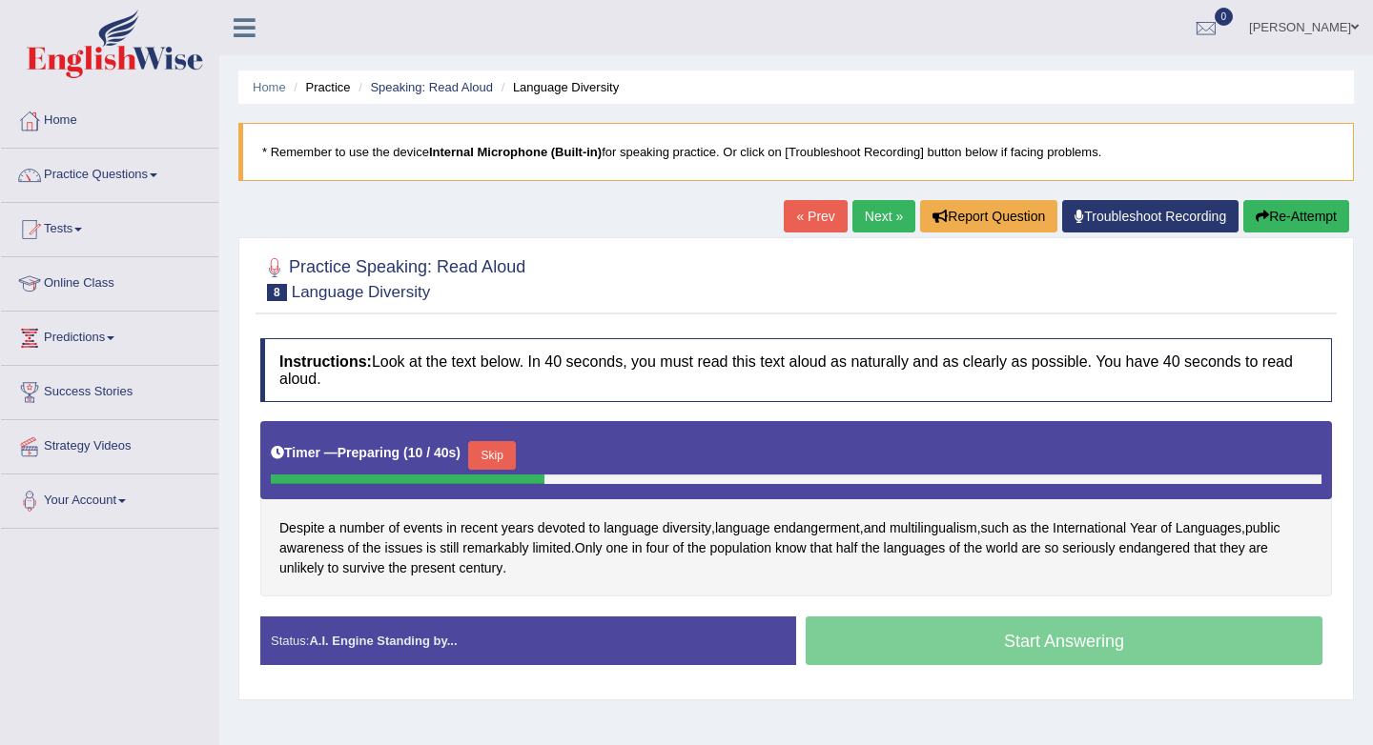
click at [858, 212] on link "Next »" at bounding box center [883, 216] width 63 height 32
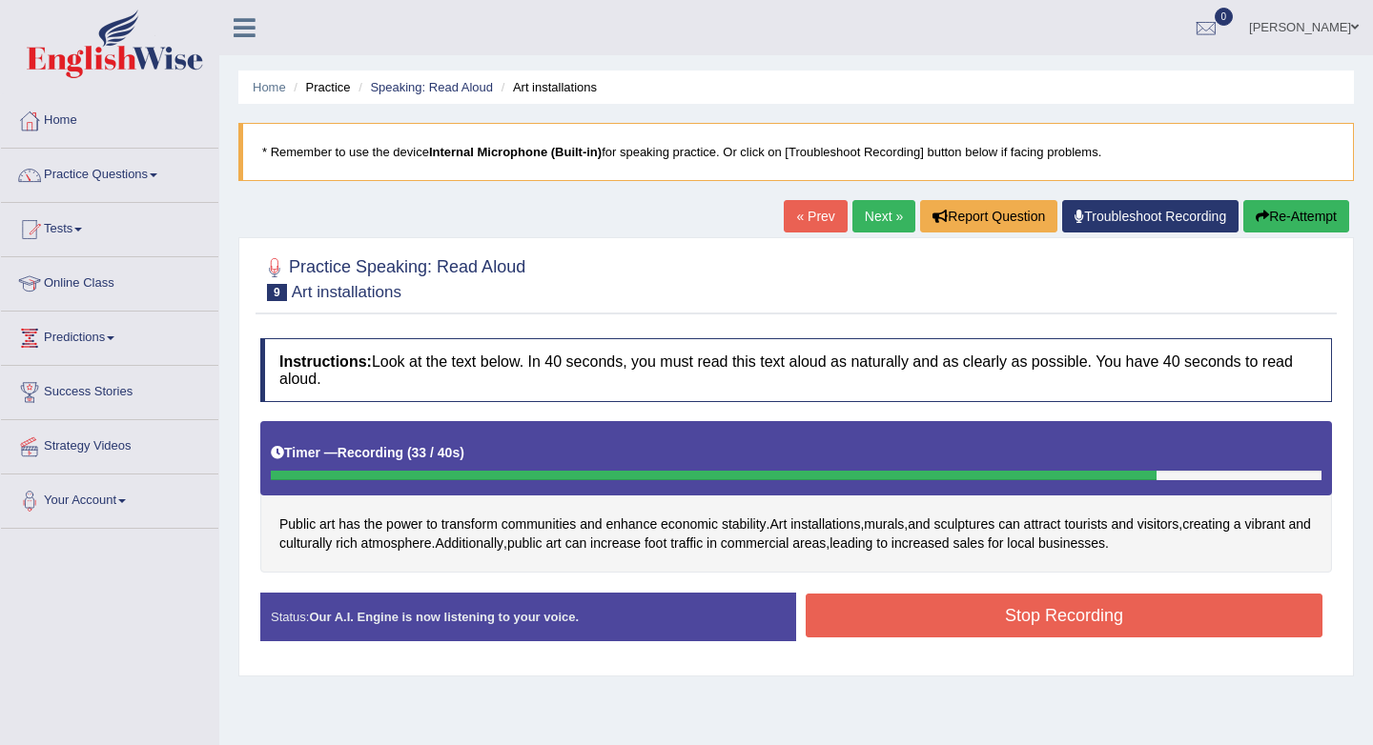
click at [1100, 611] on button "Stop Recording" at bounding box center [1063, 616] width 517 height 44
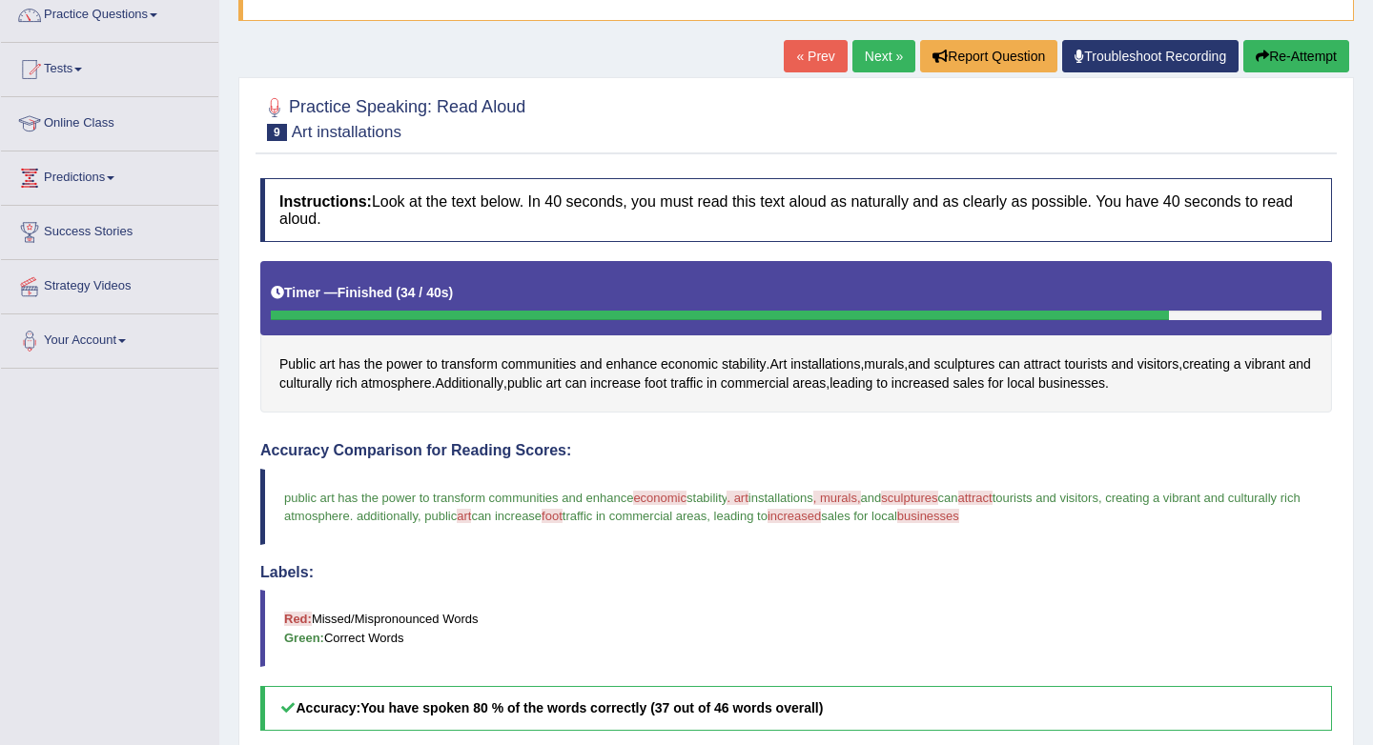
scroll to position [118, 0]
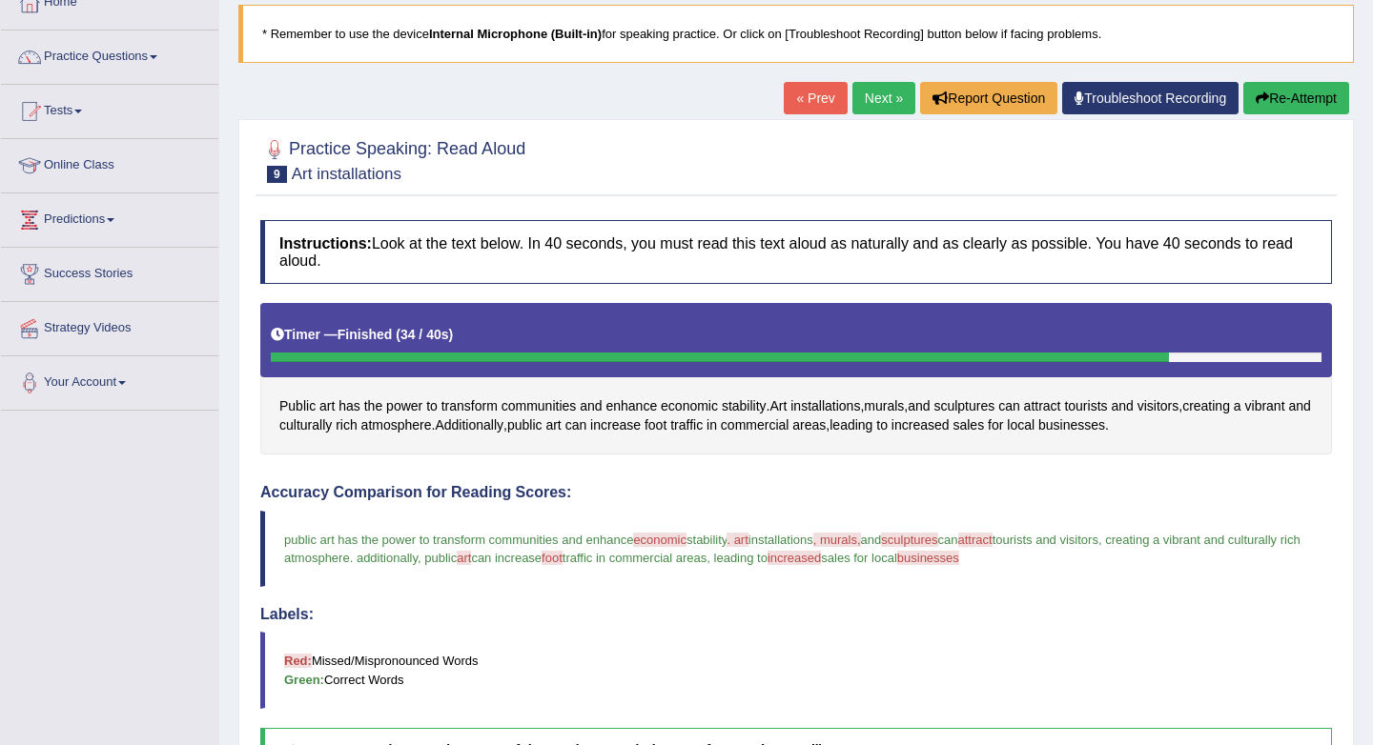
click at [1288, 96] on button "Re-Attempt" at bounding box center [1296, 98] width 106 height 32
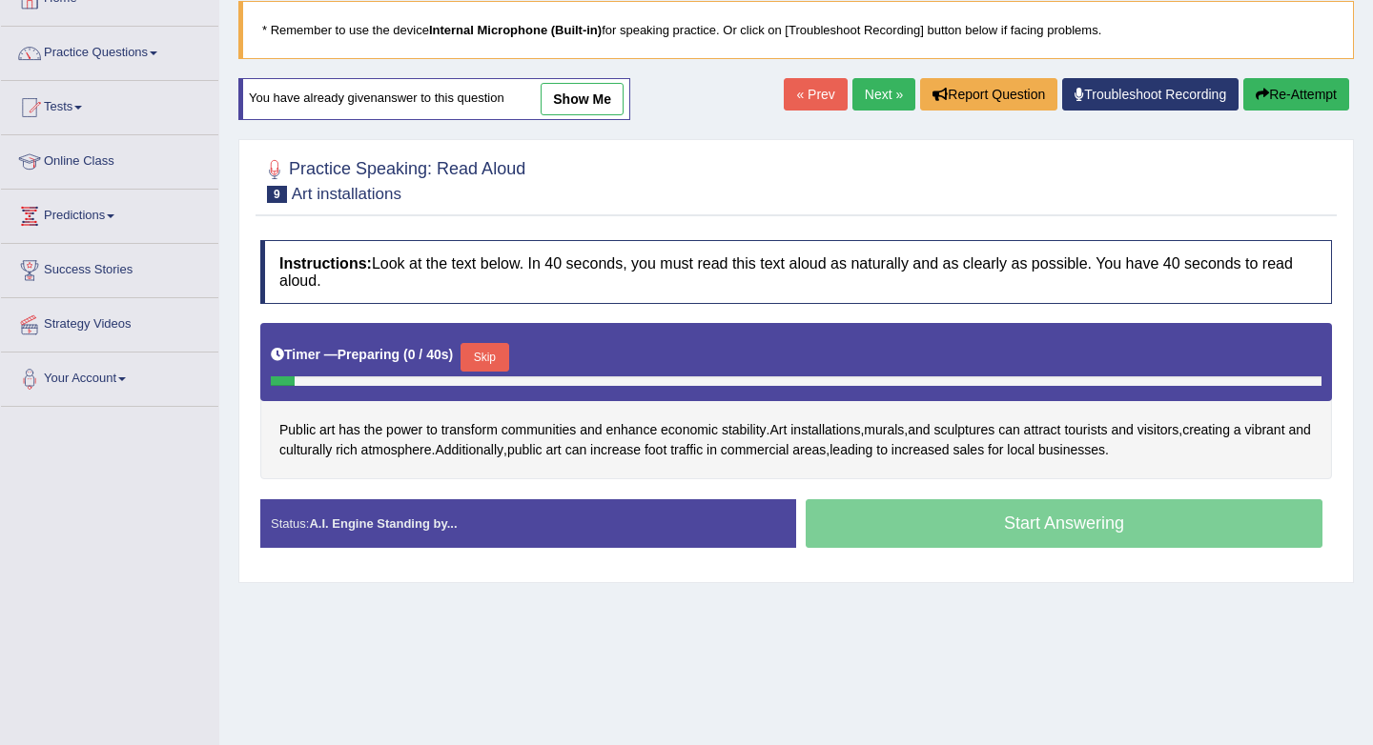
scroll to position [118, 0]
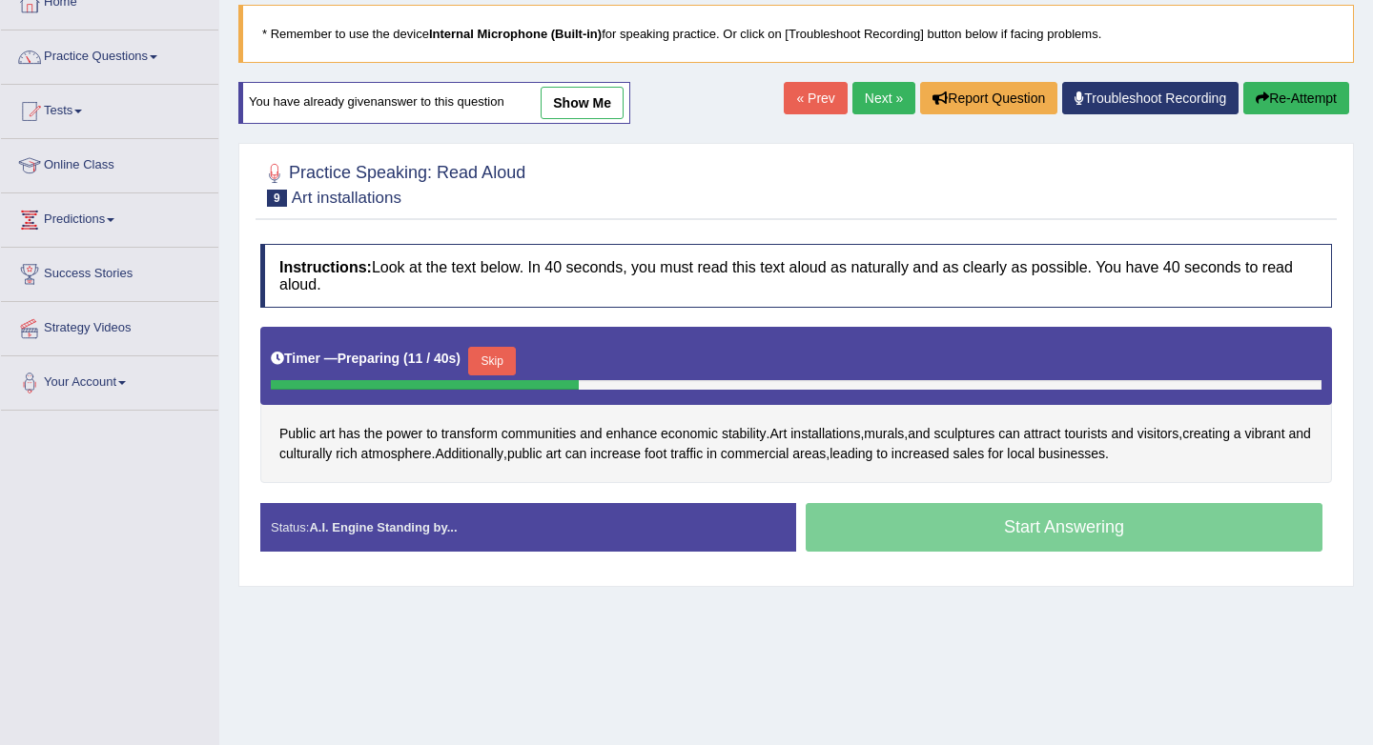
click at [508, 367] on button "Skip" at bounding box center [492, 361] width 48 height 29
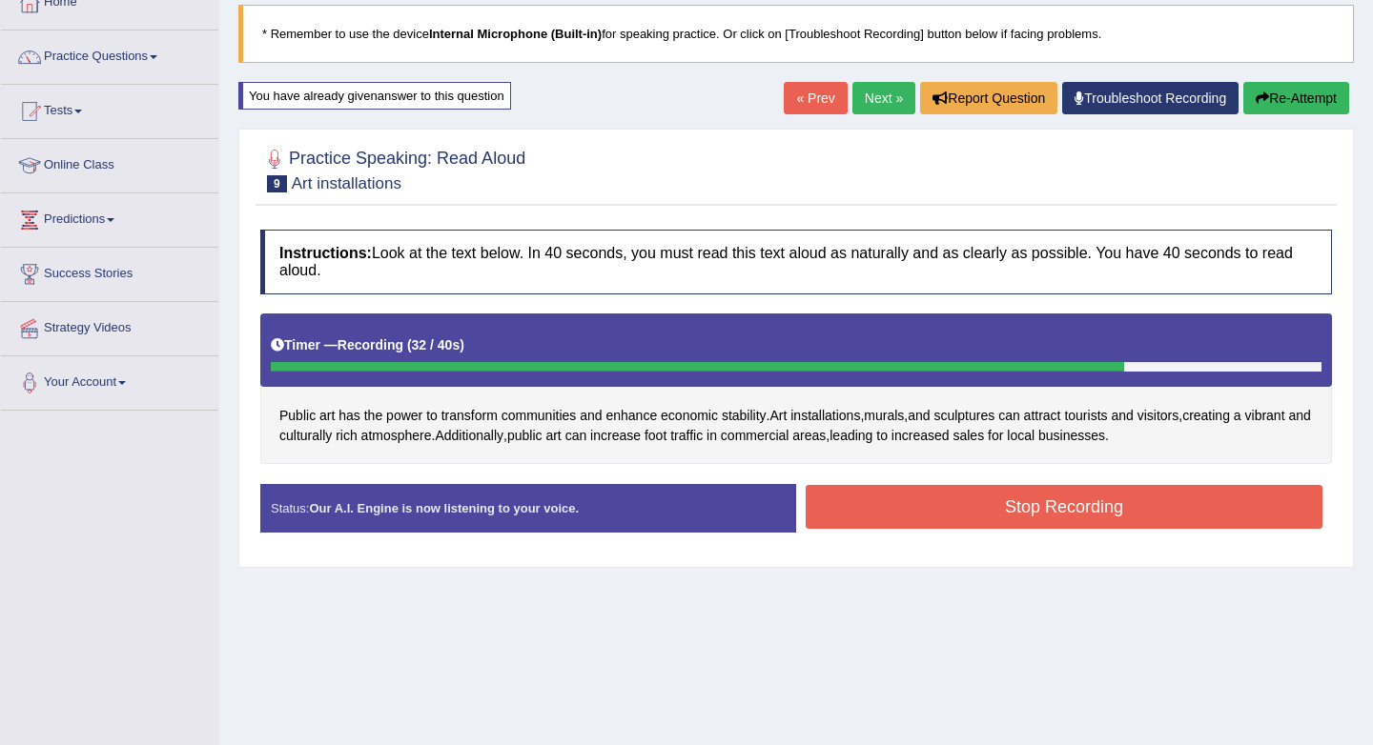
click at [1037, 502] on button "Stop Recording" at bounding box center [1063, 507] width 517 height 44
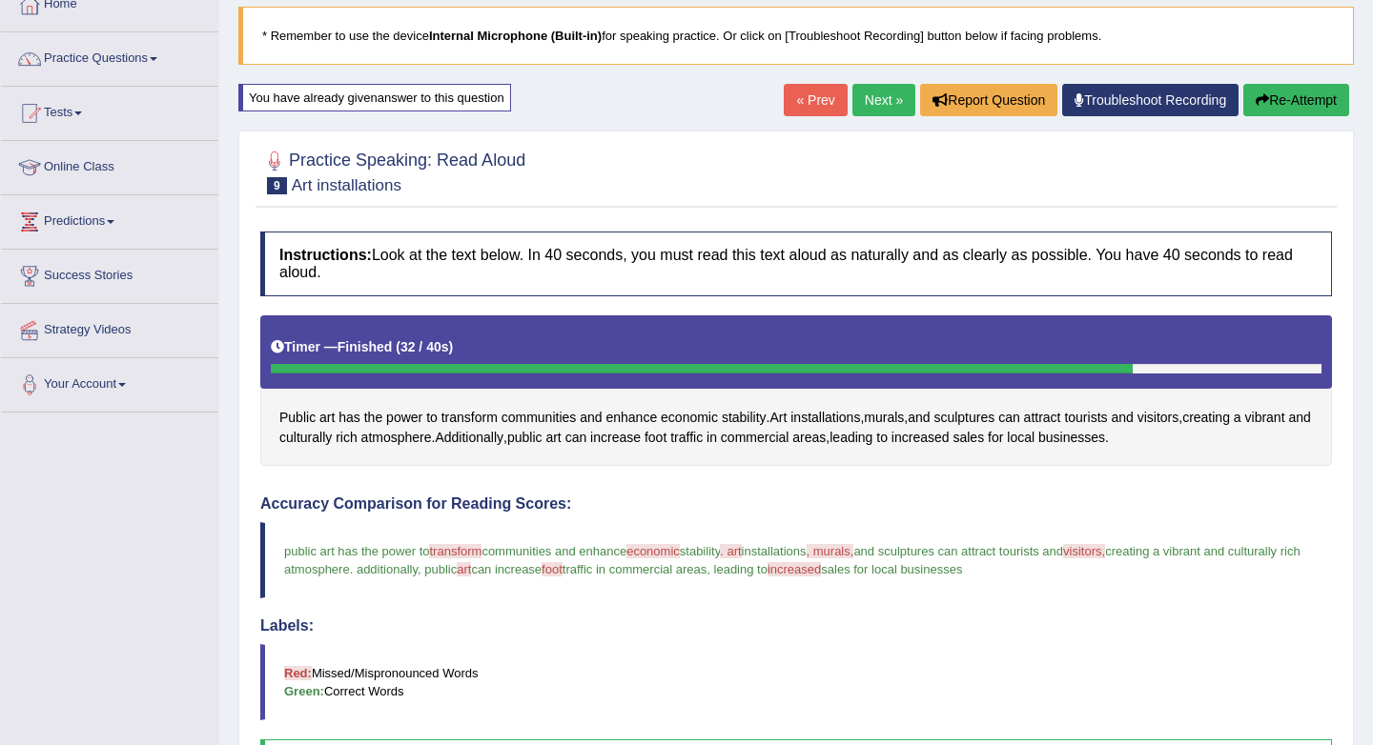
scroll to position [119, 0]
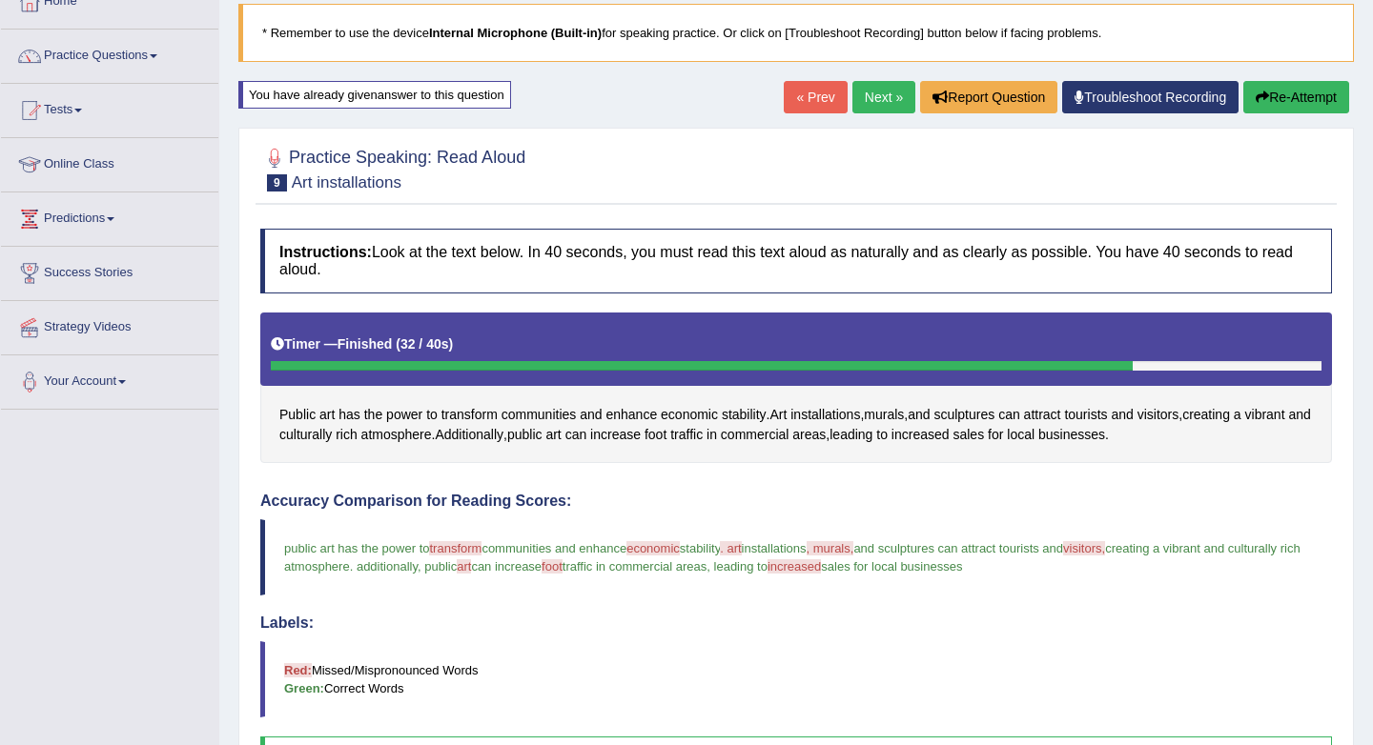
click at [885, 102] on link "Next »" at bounding box center [883, 97] width 63 height 32
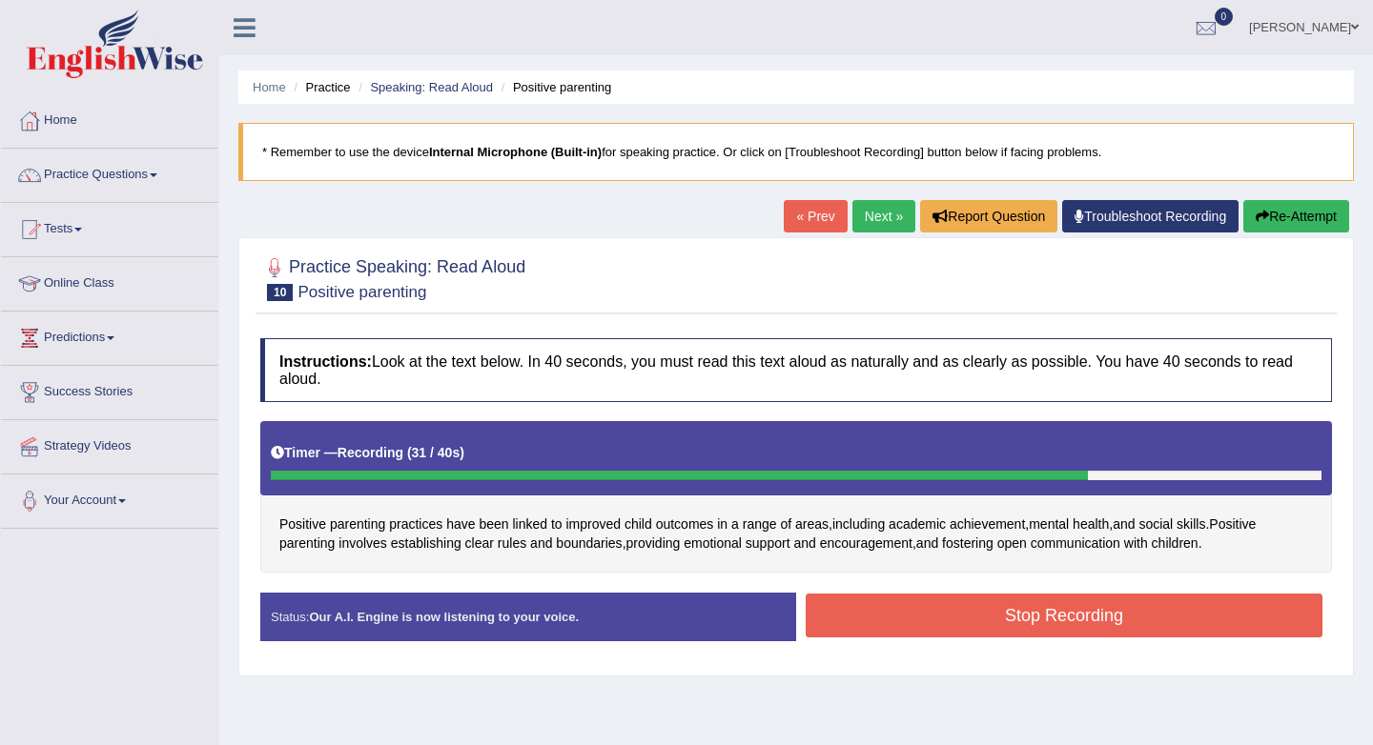
click at [1052, 616] on button "Stop Recording" at bounding box center [1063, 616] width 517 height 44
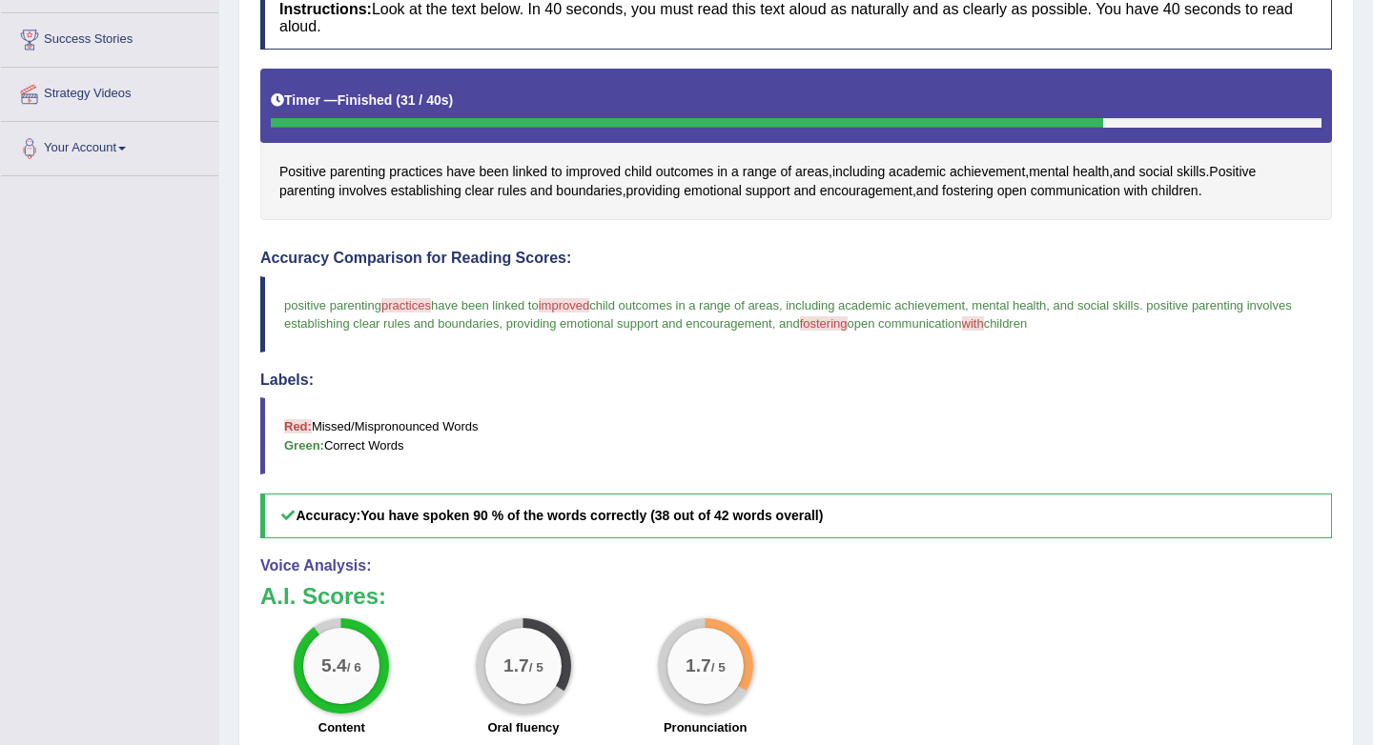
scroll to position [355, 0]
